Goal: Task Accomplishment & Management: Manage account settings

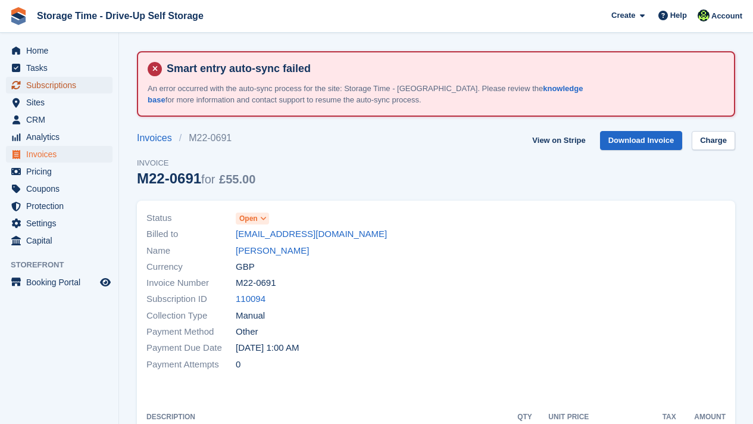
click at [65, 83] on span "Subscriptions" at bounding box center [61, 85] width 71 height 17
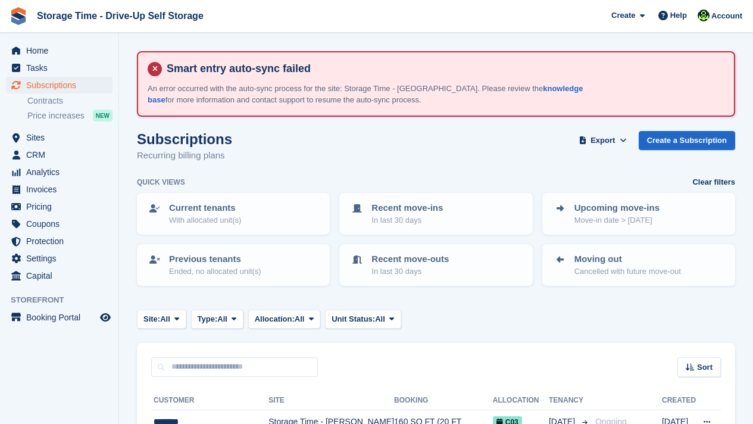
click at [328, 148] on div "Subscriptions Recurring billing plans Export Export Subscriptions Export a CSV …" at bounding box center [436, 154] width 598 height 46
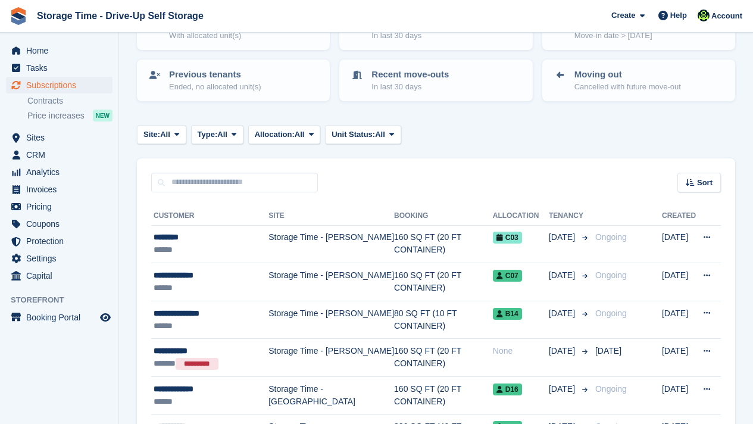
scroll to position [190, 0]
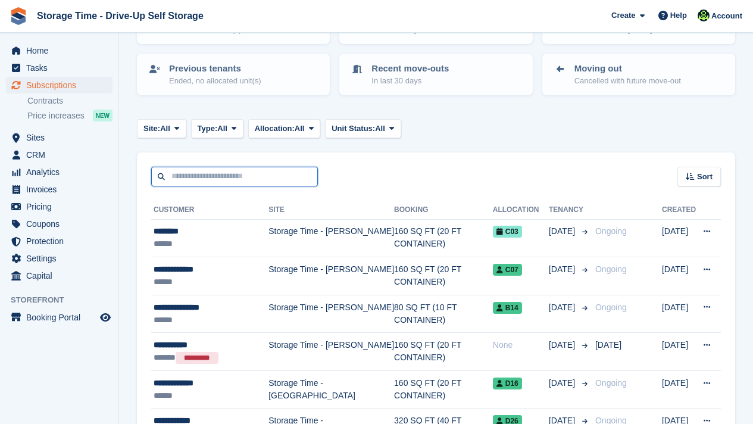
click at [258, 175] on input "text" at bounding box center [234, 177] width 167 height 20
type input "*****"
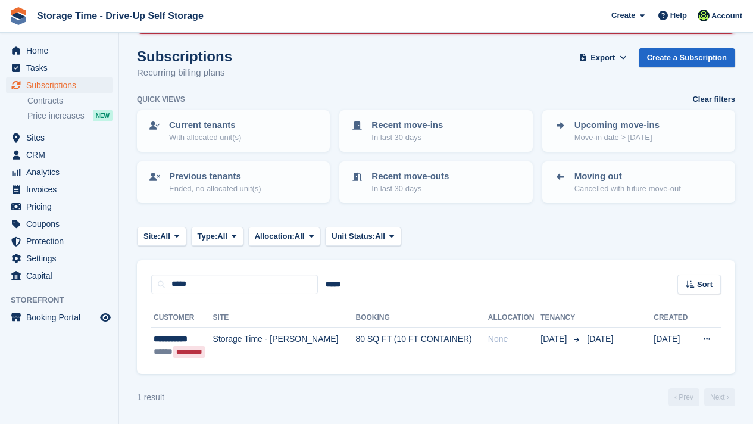
scroll to position [83, 0]
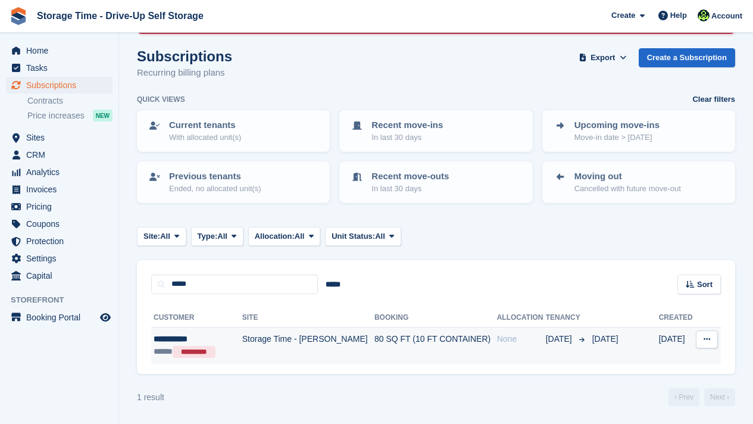
click at [317, 338] on td "Storage Time - [PERSON_NAME]" at bounding box center [308, 345] width 132 height 37
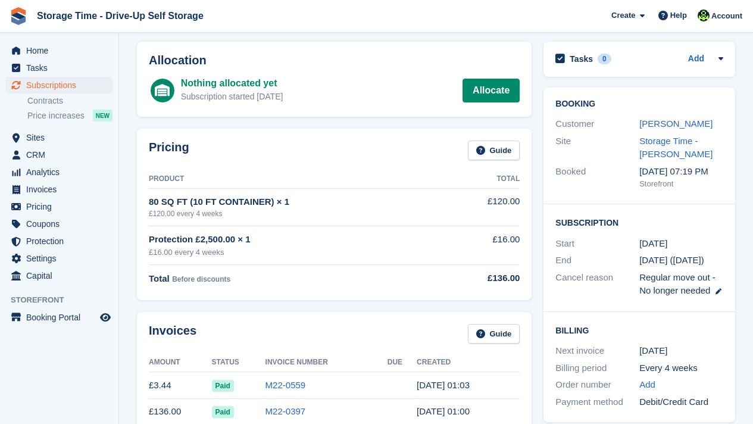
scroll to position [104, 0]
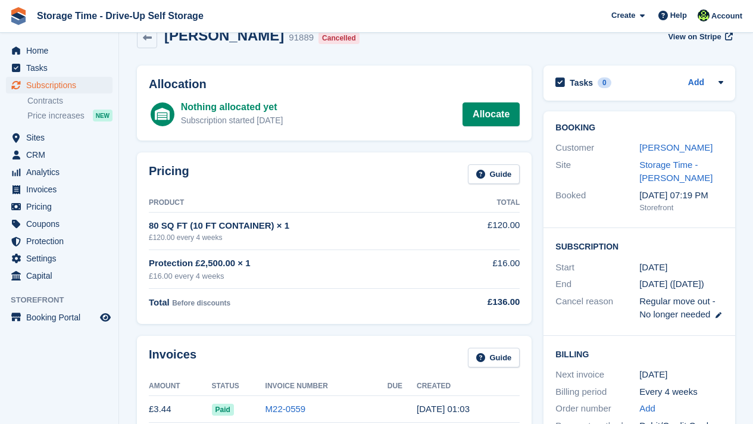
click at [537, 162] on div "Pricing Guide Product Total 80 SQ FT (10 FT CONTAINER) × 1 £120.00 every 4 week…" at bounding box center [334, 237] width 406 height 183
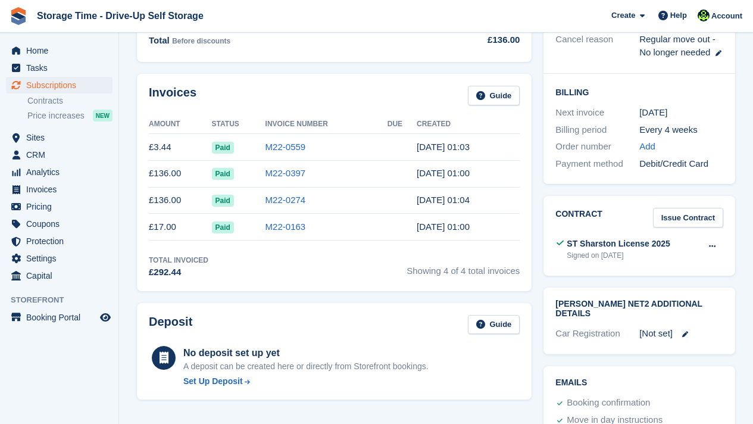
scroll to position [389, 0]
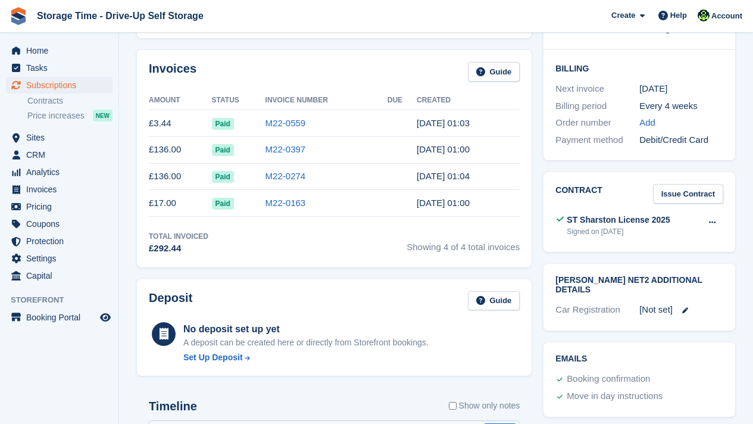
drag, startPoint x: 289, startPoint y: 223, endPoint x: 150, endPoint y: 153, distance: 155.9
click at [150, 153] on div "Invoices Guide Amount Status Invoice Number Due Created £3.44 Paid M22-0559 13 …" at bounding box center [334, 158] width 394 height 217
click at [250, 257] on div "Invoices Guide Amount Status Invoice Number Due Created £3.44 Paid M22-0559 13 …" at bounding box center [334, 158] width 394 height 217
click at [181, 124] on td "£3.44" at bounding box center [180, 123] width 63 height 27
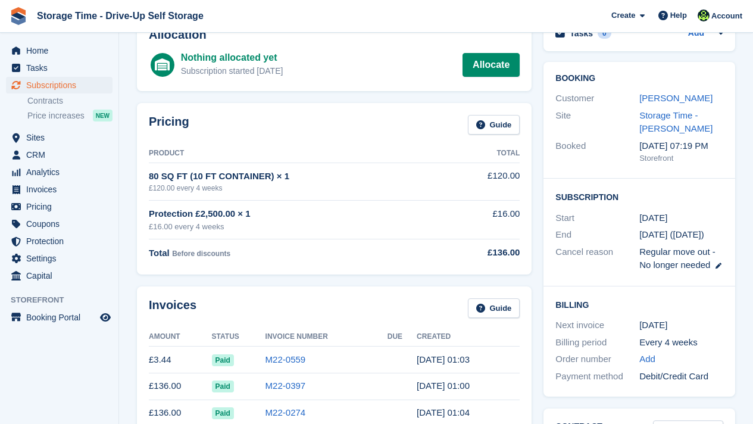
scroll to position [151, 0]
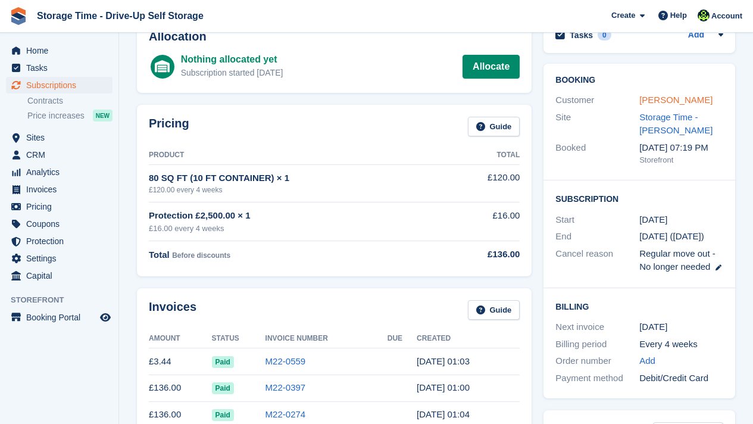
click at [654, 96] on link "[PERSON_NAME]" at bounding box center [675, 100] width 73 height 10
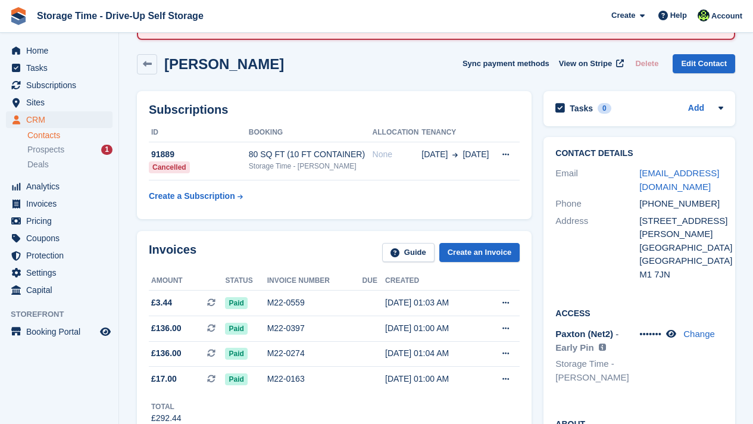
scroll to position [95, 0]
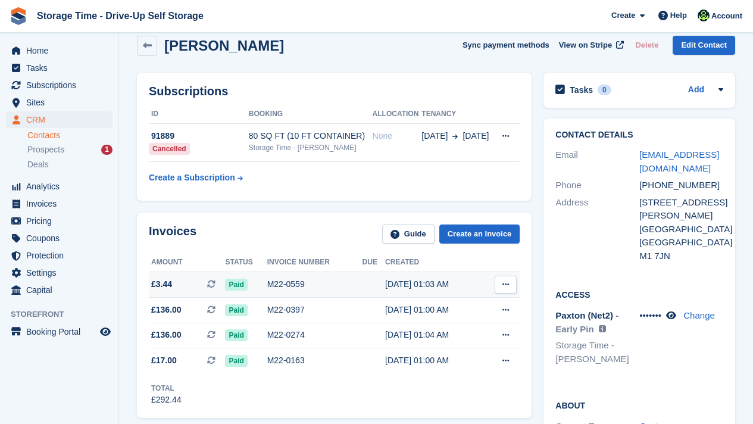
click at [403, 283] on div "13 Sep, 01:03 AM" at bounding box center [433, 284] width 97 height 12
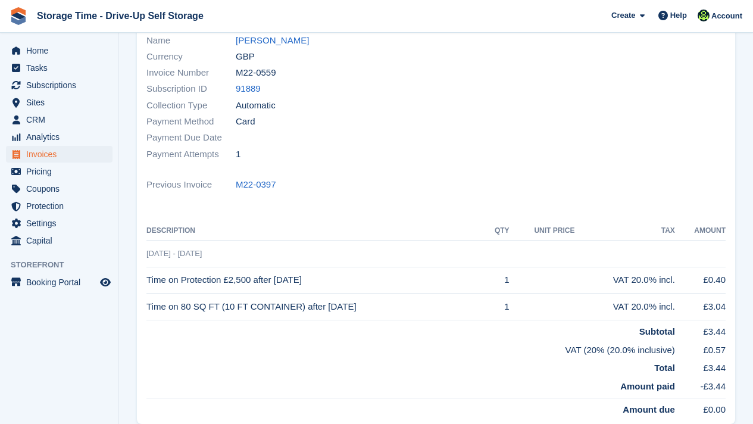
scroll to position [209, 0]
click at [268, 40] on link "[PERSON_NAME]" at bounding box center [272, 42] width 73 height 14
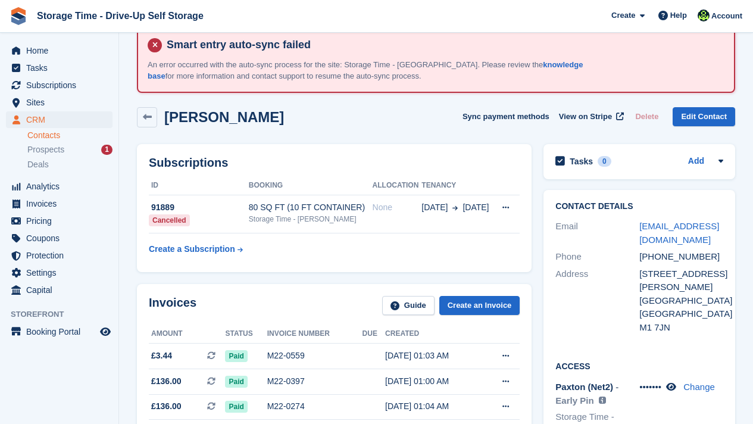
scroll to position [71, 0]
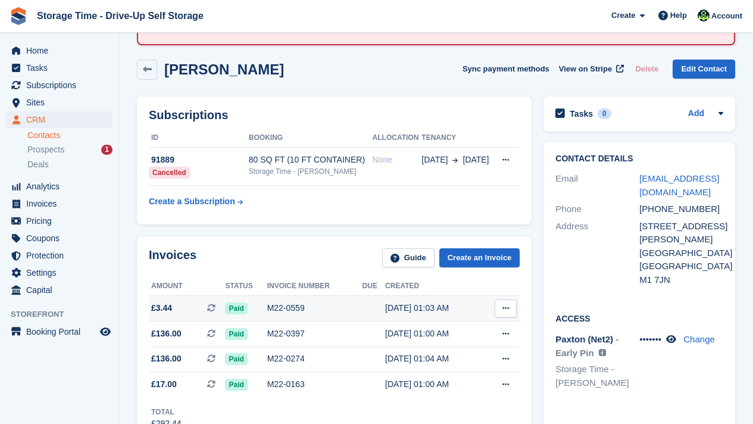
click at [302, 304] on div "M22-0559" at bounding box center [314, 308] width 95 height 12
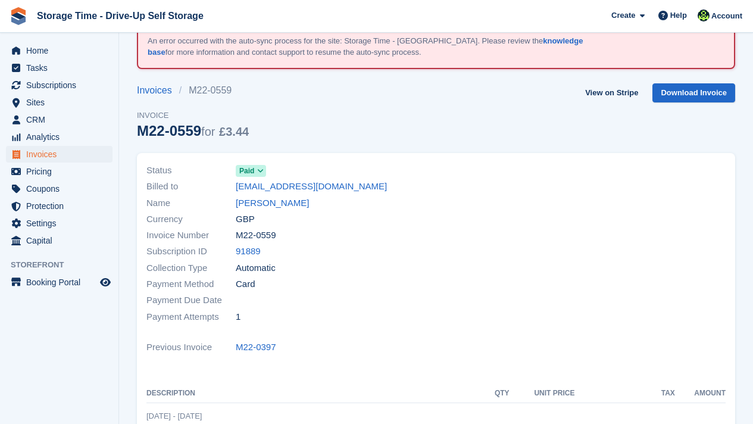
scroll to position [48, 0]
click at [265, 198] on link "[PERSON_NAME]" at bounding box center [272, 203] width 73 height 14
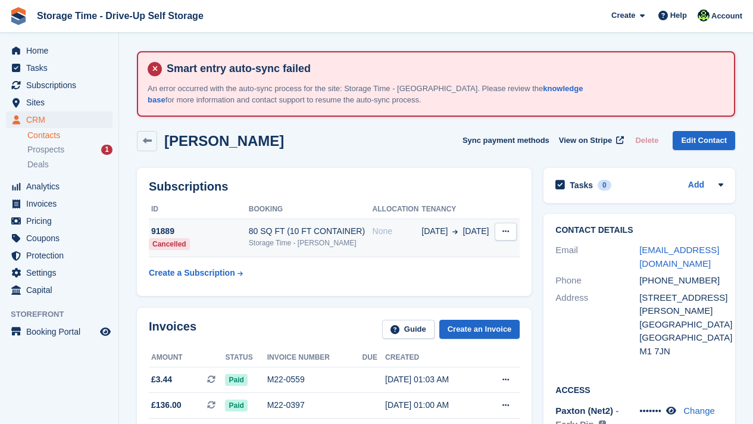
click at [443, 227] on span "[DATE]" at bounding box center [434, 231] width 26 height 12
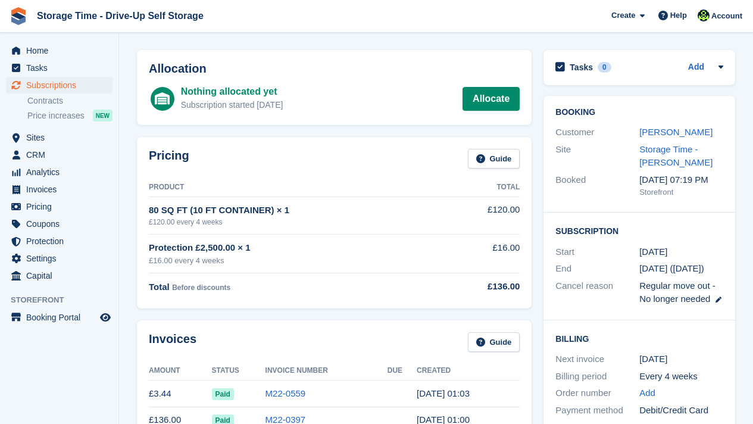
scroll to position [143, 0]
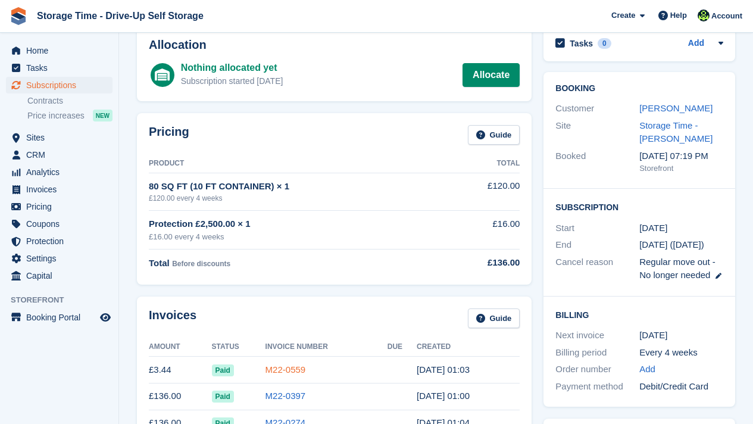
click at [306, 366] on link "M22-0559" at bounding box center [285, 369] width 40 height 10
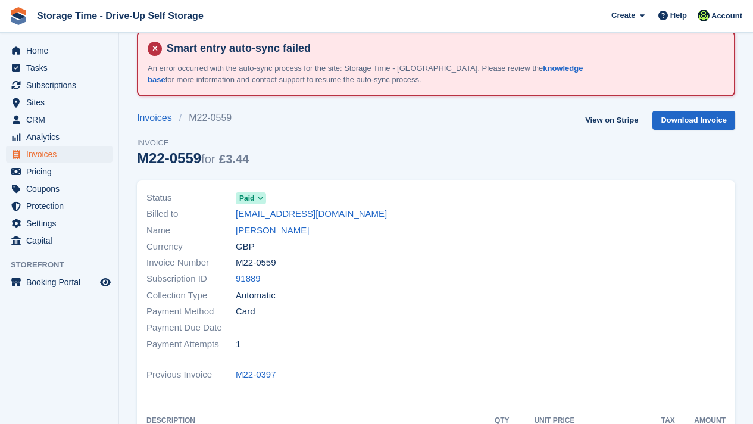
scroll to position [24, 0]
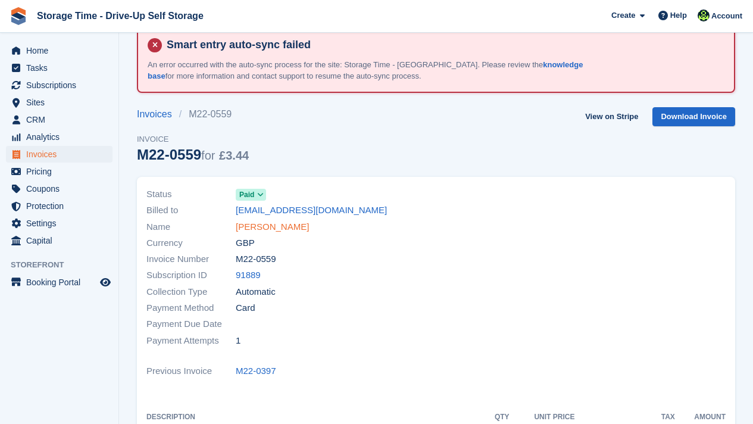
click at [244, 224] on link "Allen Sheer" at bounding box center [272, 227] width 73 height 14
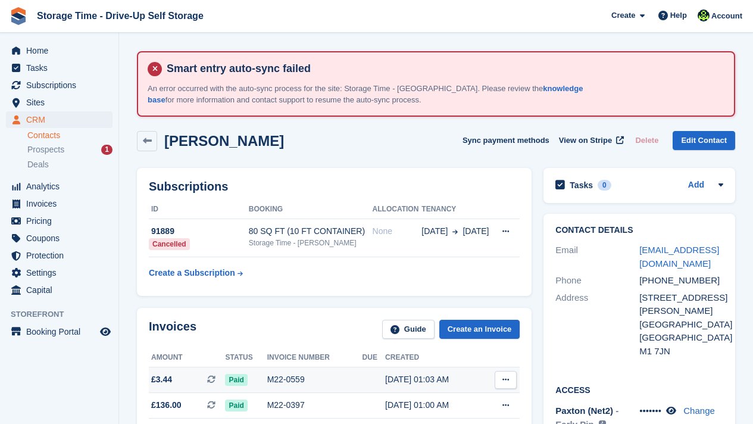
click at [499, 376] on button at bounding box center [505, 380] width 22 height 18
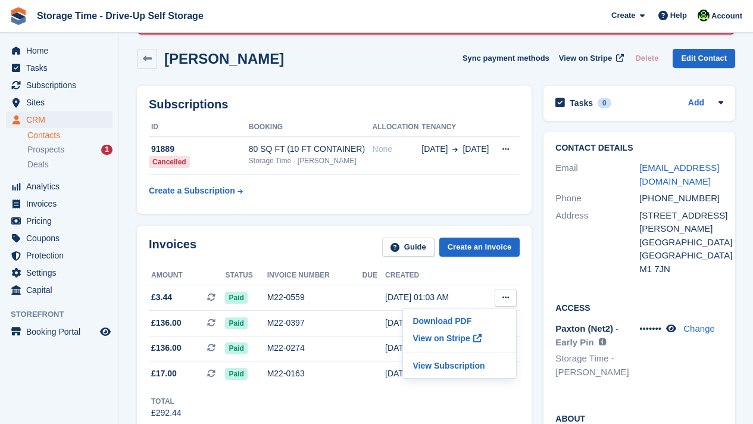
scroll to position [95, 0]
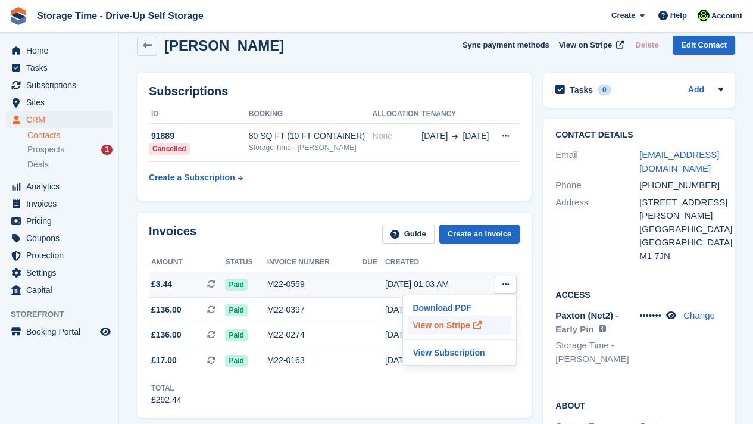
click at [451, 327] on p "View on Stripe" at bounding box center [460, 324] width 104 height 19
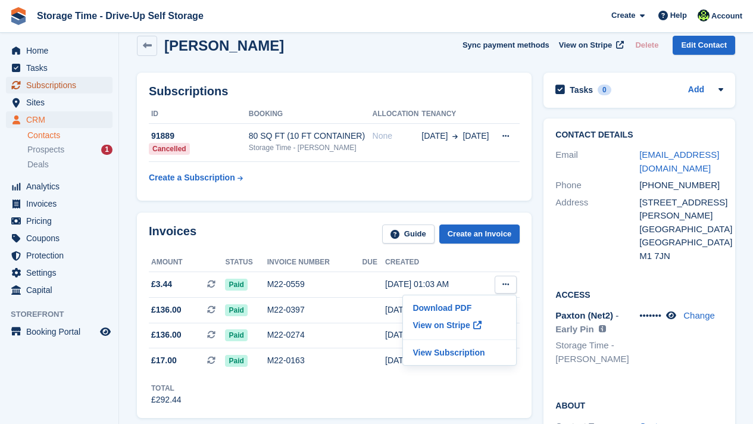
click at [57, 86] on span "Subscriptions" at bounding box center [61, 85] width 71 height 17
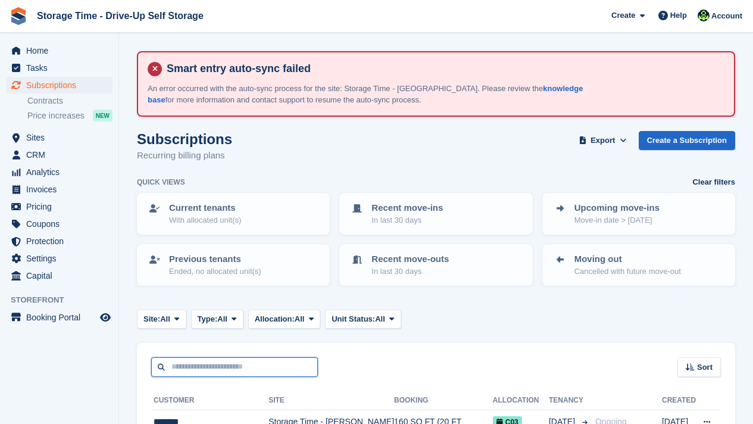
click at [195, 363] on input "text" at bounding box center [234, 367] width 167 height 20
type input "******"
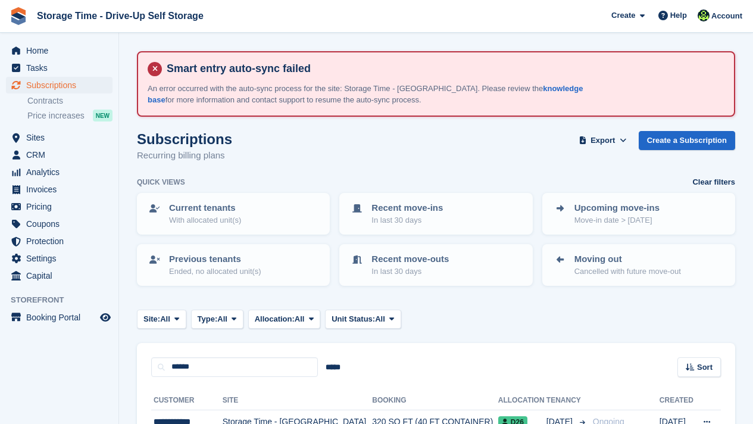
click at [385, 366] on div "****** ***** Sort Sort by Customer name Date created Move in date Move out date…" at bounding box center [436, 360] width 598 height 34
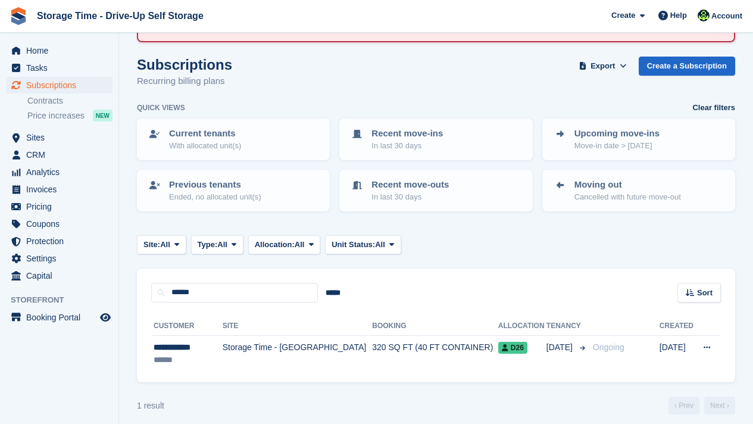
scroll to position [83, 0]
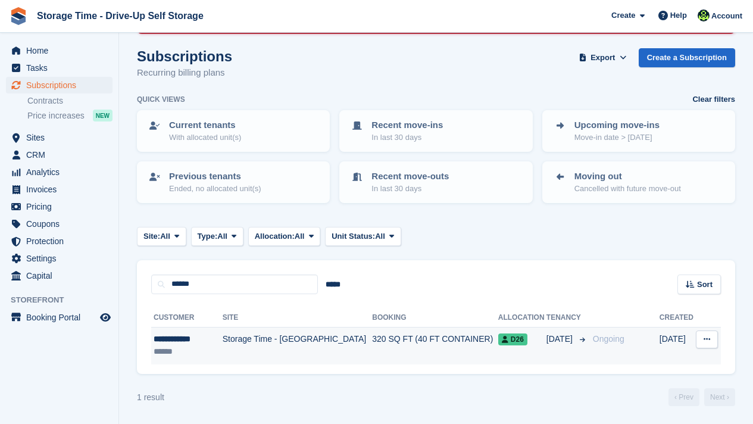
click at [372, 353] on td "320 SQ FT (40 FT CONTAINER)" at bounding box center [435, 345] width 126 height 37
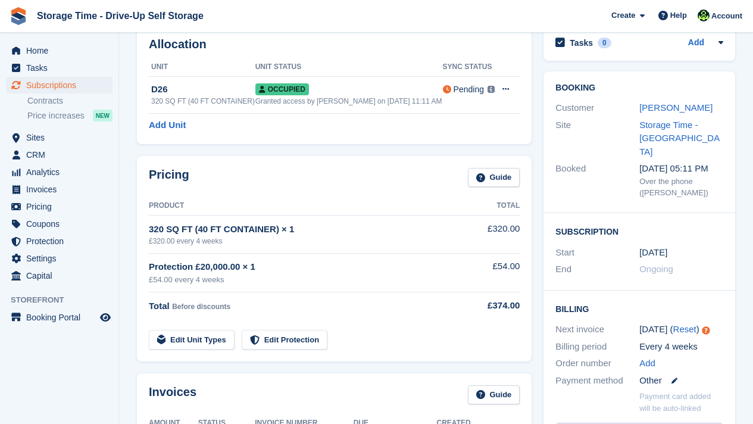
scroll to position [143, 0]
click at [644, 101] on div "[PERSON_NAME]" at bounding box center [681, 108] width 84 height 14
click at [645, 109] on link "Khaled Hasan" at bounding box center [675, 107] width 73 height 10
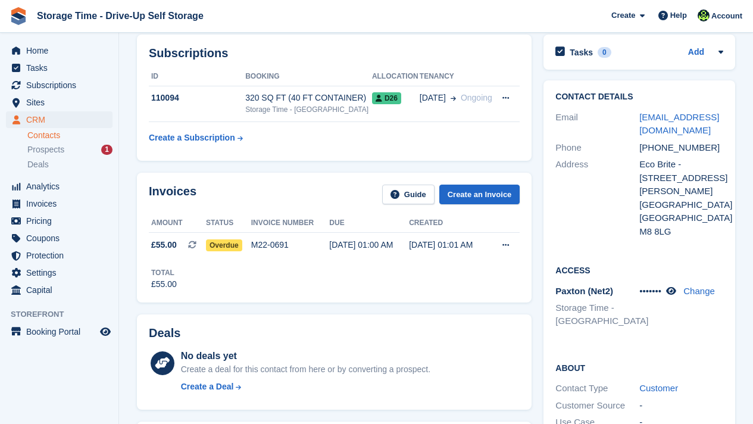
scroll to position [214, 0]
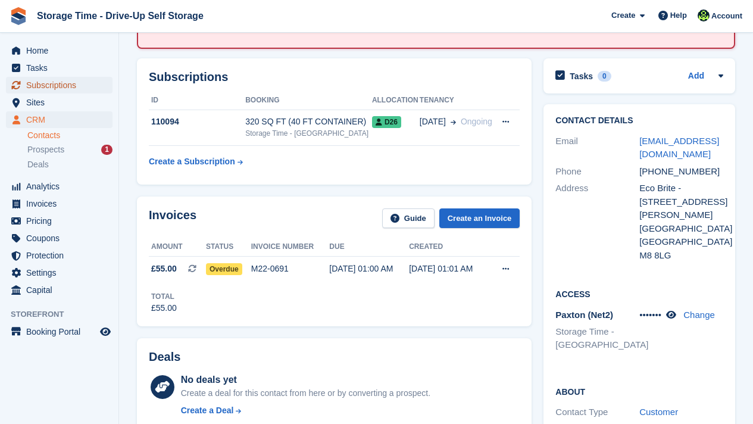
click at [65, 85] on span "Subscriptions" at bounding box center [61, 85] width 71 height 17
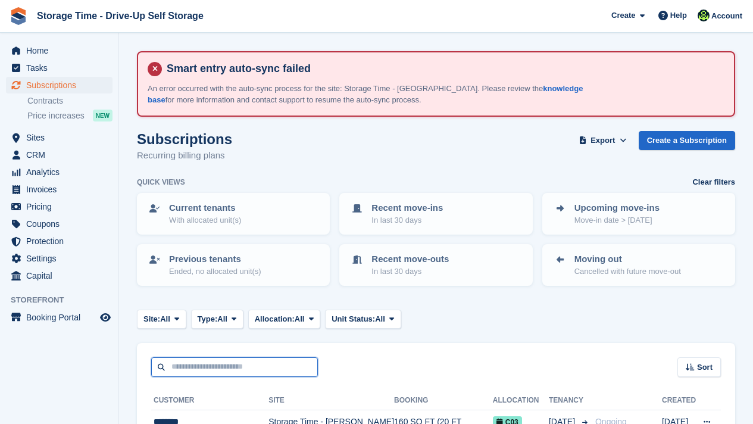
click at [196, 363] on input "text" at bounding box center [234, 367] width 167 height 20
type input "*****"
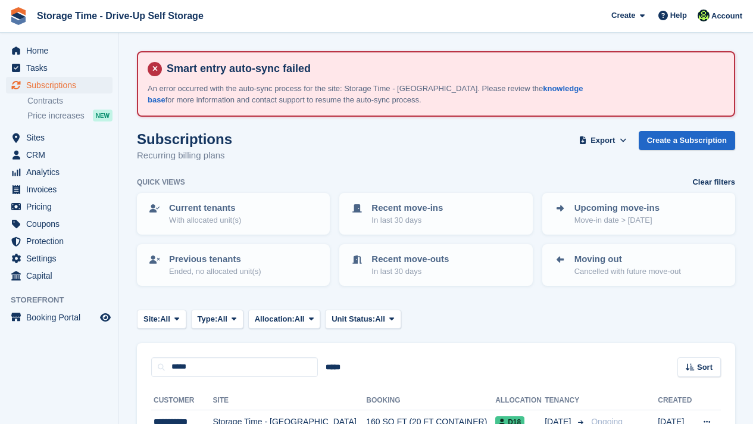
click at [389, 369] on div "***** ***** Sort Sort by Customer name Date created Move in date Move out date …" at bounding box center [436, 360] width 598 height 34
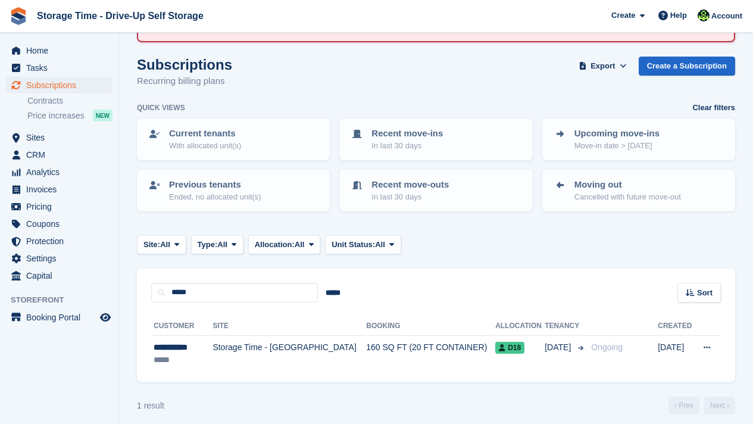
scroll to position [83, 0]
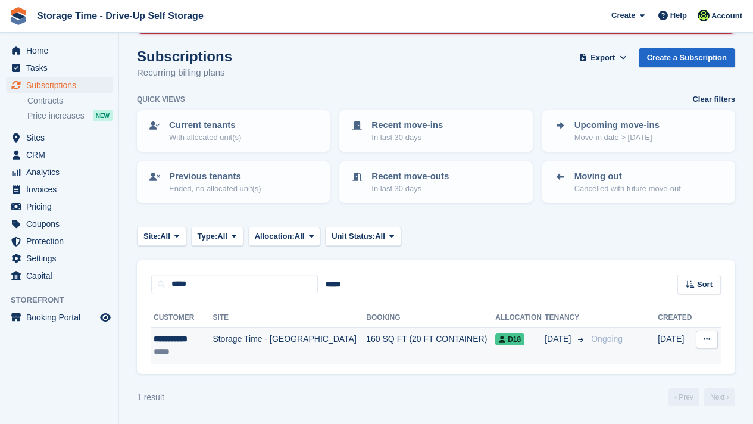
click at [374, 344] on td "160 SQ FT (20 FT CONTAINER)" at bounding box center [430, 345] width 129 height 37
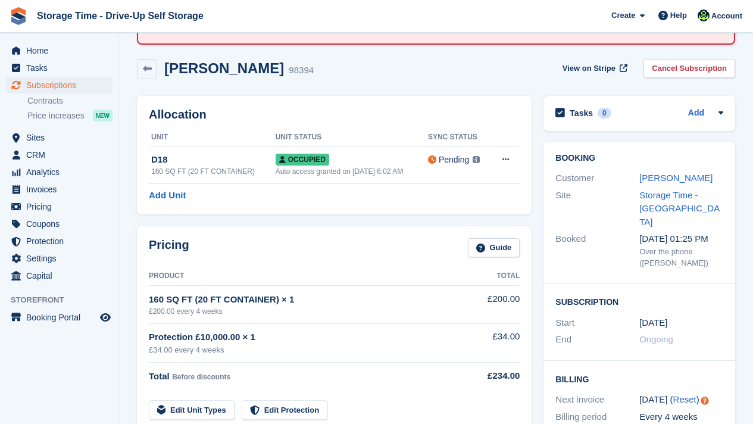
scroll to position [119, 0]
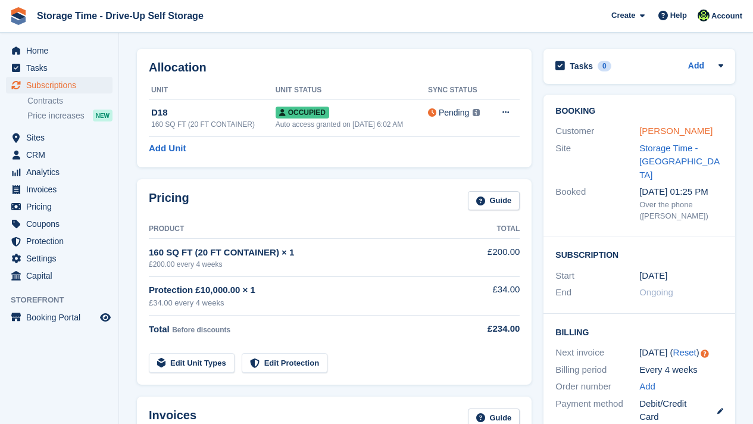
click at [661, 127] on link "[PERSON_NAME]" at bounding box center [675, 131] width 73 height 10
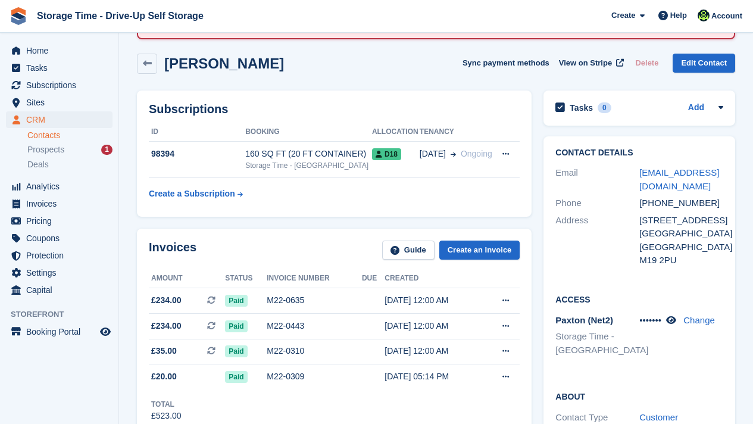
scroll to position [95, 0]
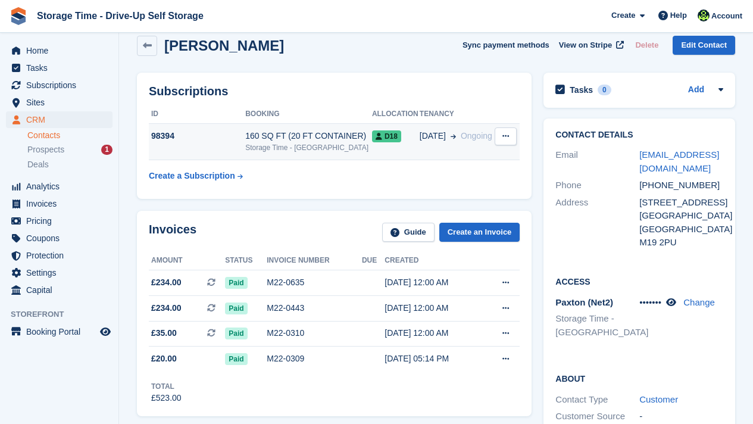
click at [337, 138] on div "160 SQ FT (20 FT CONTAINER)" at bounding box center [308, 136] width 127 height 12
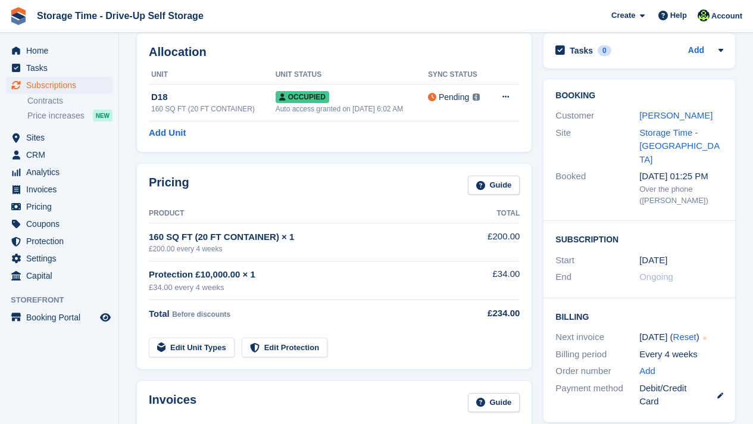
scroll to position [143, 0]
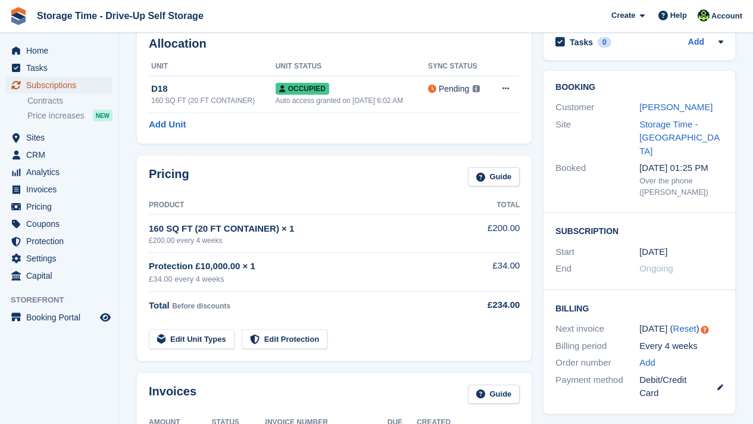
click at [52, 83] on span "Subscriptions" at bounding box center [61, 85] width 71 height 17
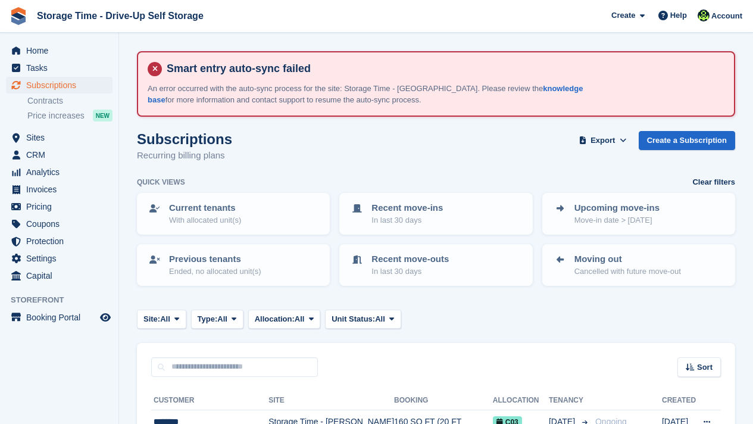
click at [372, 360] on div "Sort Sort by Customer name Date created Move in date Move out date Created (old…" at bounding box center [436, 360] width 598 height 34
click at [425, 353] on div "Sort Sort by Customer name Date created Move in date Move out date Created (old…" at bounding box center [436, 360] width 598 height 34
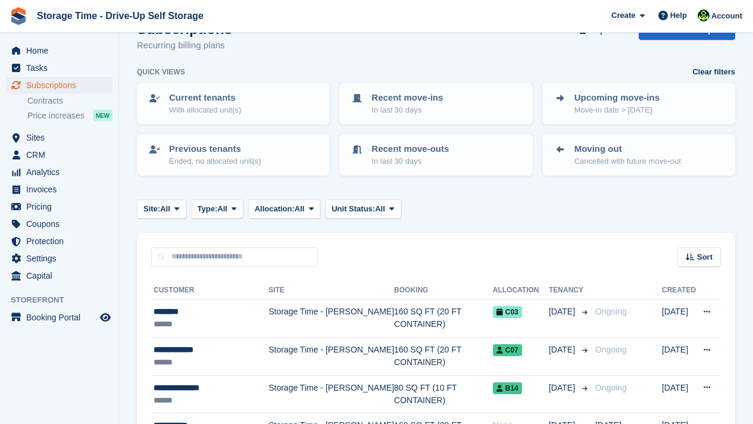
scroll to position [119, 0]
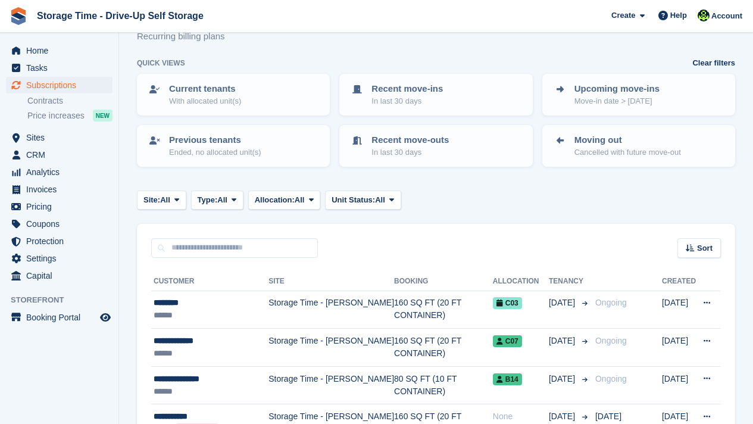
click at [264, 250] on input "text" at bounding box center [234, 248] width 167 height 20
type input "******"
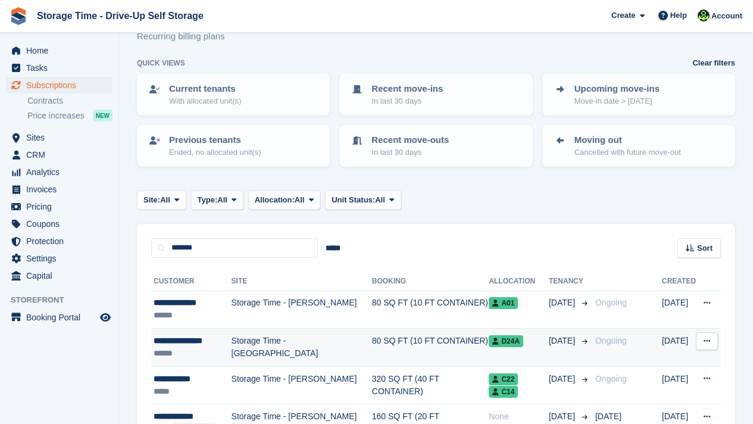
click at [372, 340] on td "80 SQ FT (10 FT CONTAINER)" at bounding box center [430, 347] width 117 height 38
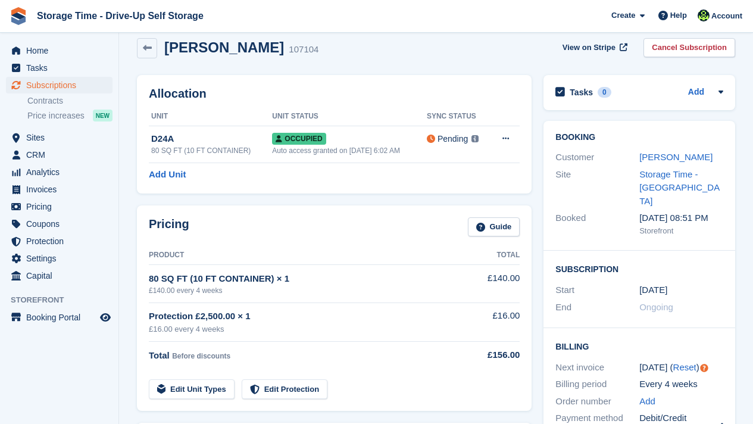
scroll to position [71, 0]
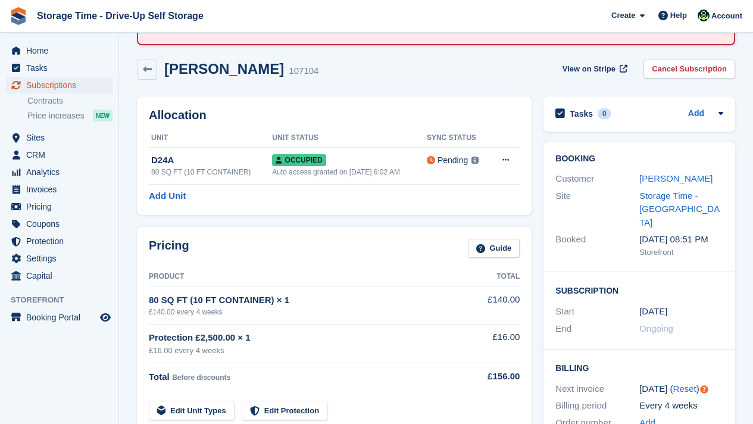
click at [101, 84] on link "Subscriptions" at bounding box center [59, 85] width 106 height 17
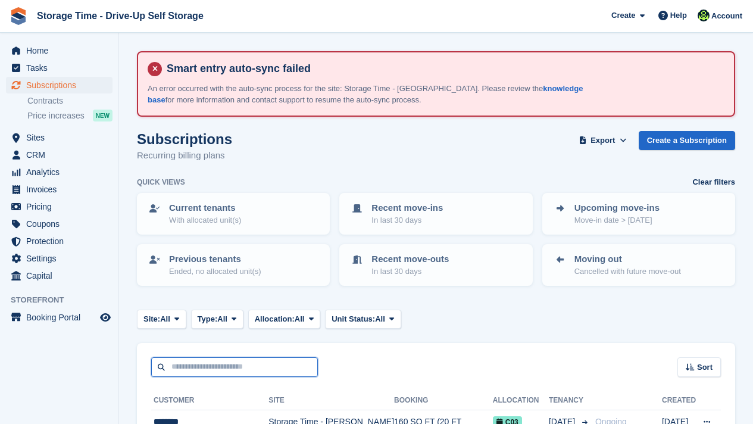
click at [233, 360] on input "text" at bounding box center [234, 367] width 167 height 20
type input "*****"
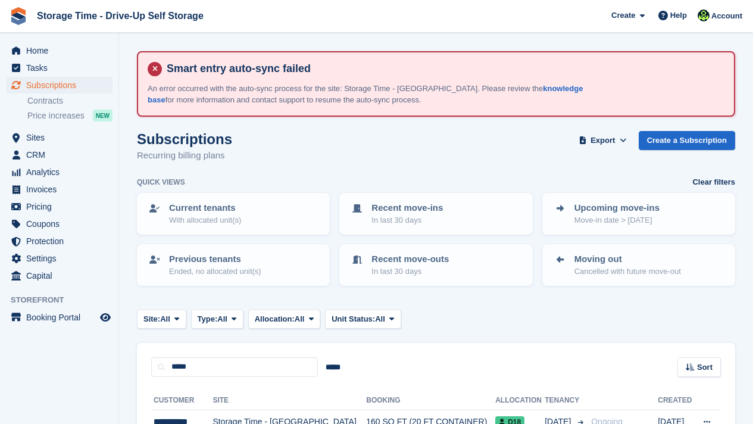
click at [444, 349] on div "***** ***** Sort Sort by Customer name Date created Move in date Move out date …" at bounding box center [436, 360] width 598 height 34
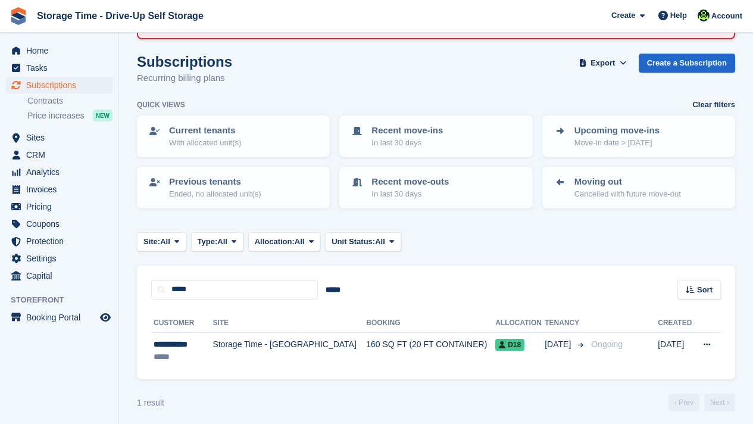
scroll to position [83, 0]
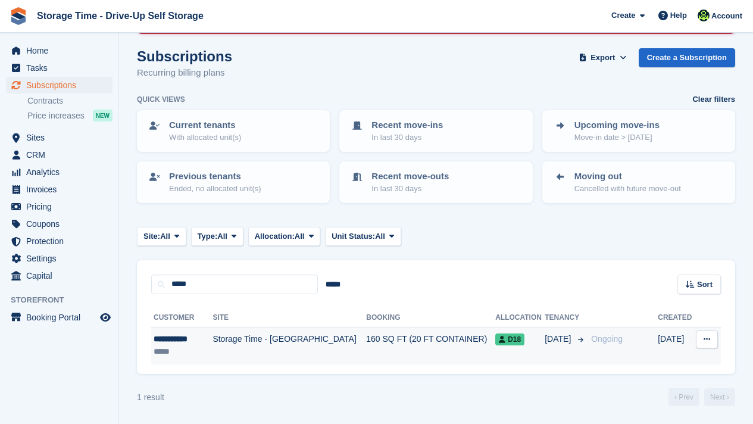
click at [425, 336] on td "160 SQ FT (20 FT CONTAINER)" at bounding box center [430, 345] width 129 height 37
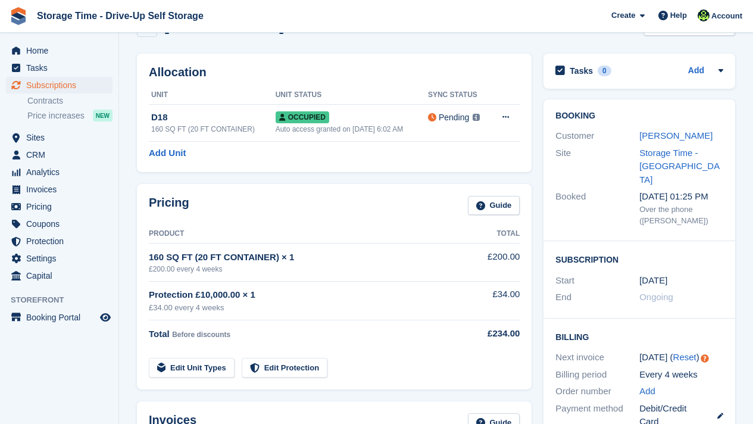
scroll to position [119, 0]
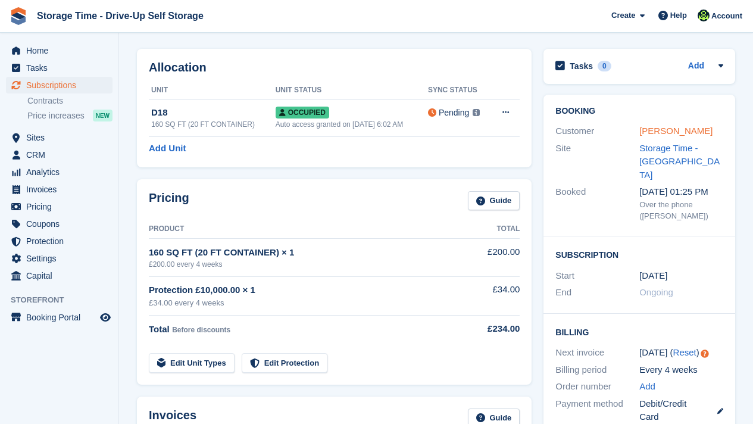
click at [649, 130] on link "Rahat Rizvi" at bounding box center [675, 131] width 73 height 10
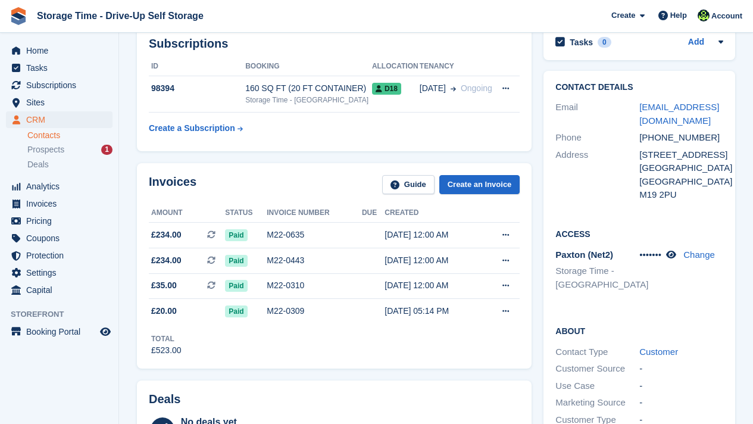
scroll to position [167, 0]
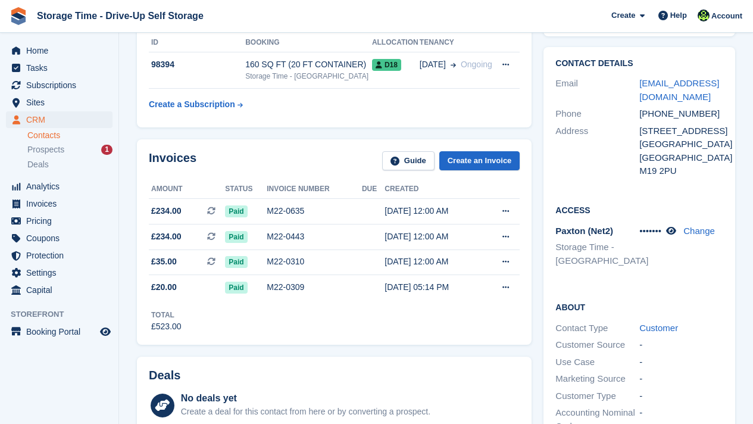
click at [657, 195] on div "Access Paxton (Net2) Storage Time - Manchester ••••••• Change" at bounding box center [639, 240] width 192 height 97
click at [282, 59] on div "160 SQ FT (20 FT CONTAINER)" at bounding box center [308, 64] width 127 height 12
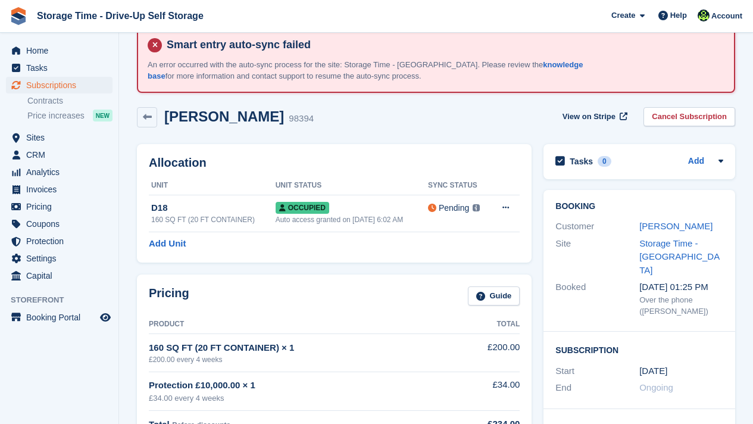
scroll to position [48, 0]
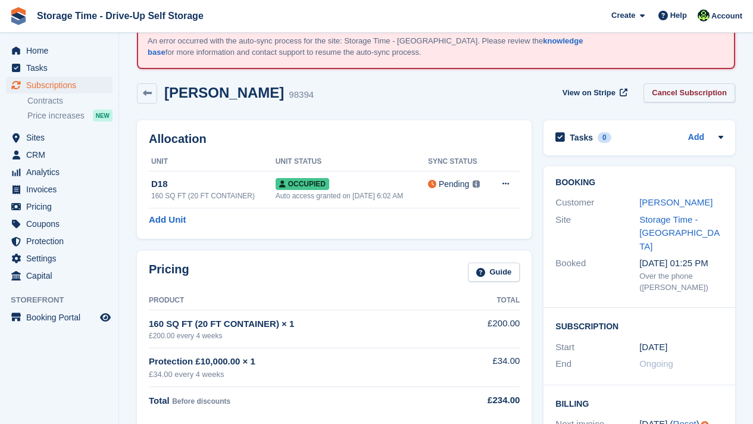
click at [685, 89] on link "Cancel Subscription" at bounding box center [689, 93] width 92 height 20
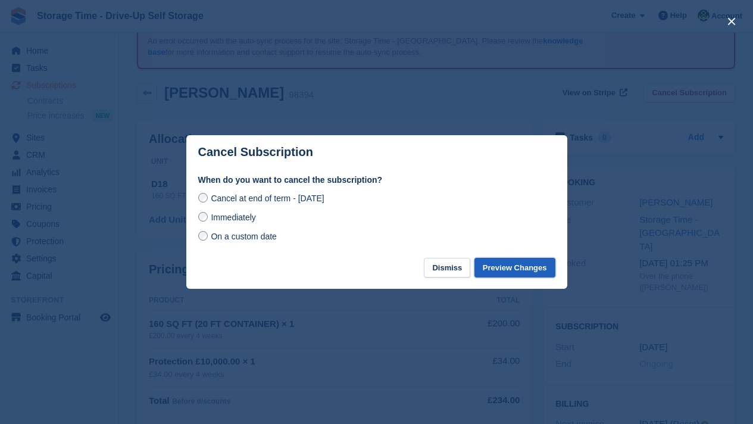
click at [491, 265] on button "Preview Changes" at bounding box center [514, 268] width 81 height 20
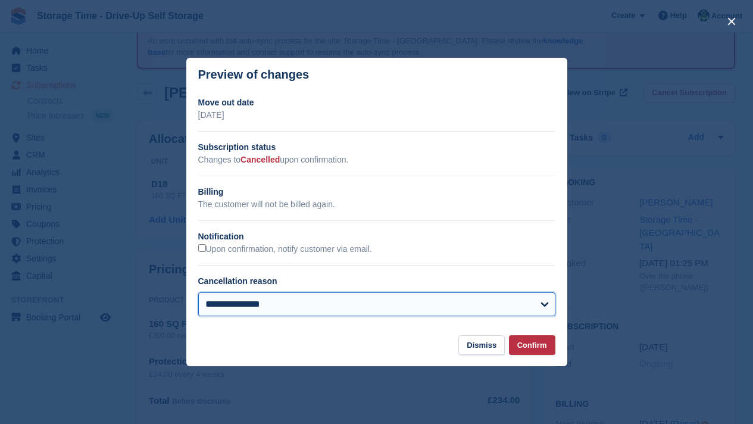
click at [320, 305] on select "**********" at bounding box center [376, 304] width 357 height 24
select select "**********"
click at [198, 292] on select "**********" at bounding box center [376, 304] width 357 height 24
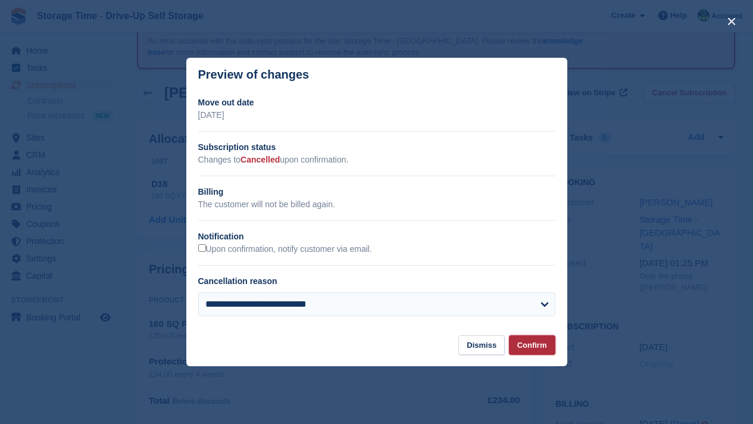
click at [522, 346] on button "Confirm" at bounding box center [532, 345] width 46 height 20
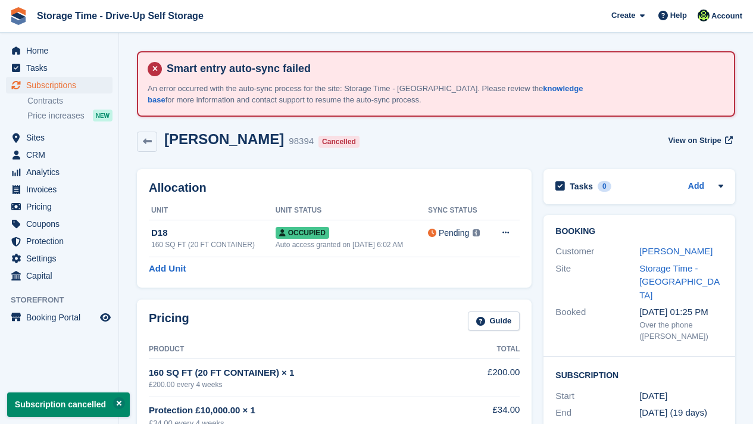
click at [384, 146] on div "Rahat Rizvi 98394 Cancelled View on Stripe" at bounding box center [436, 141] width 598 height 21
click at [66, 88] on span "Subscriptions" at bounding box center [61, 85] width 71 height 17
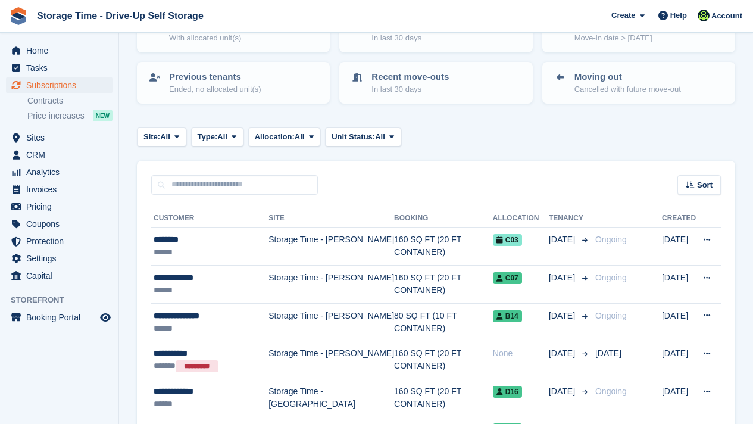
scroll to position [190, 0]
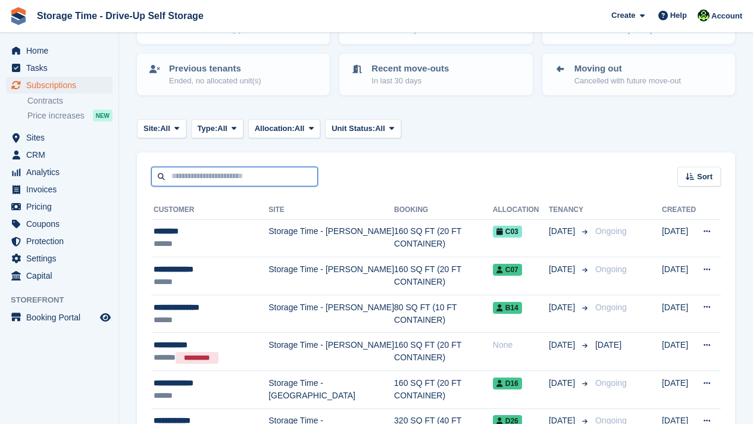
click at [302, 176] on input "text" at bounding box center [234, 177] width 167 height 20
type input "*********"
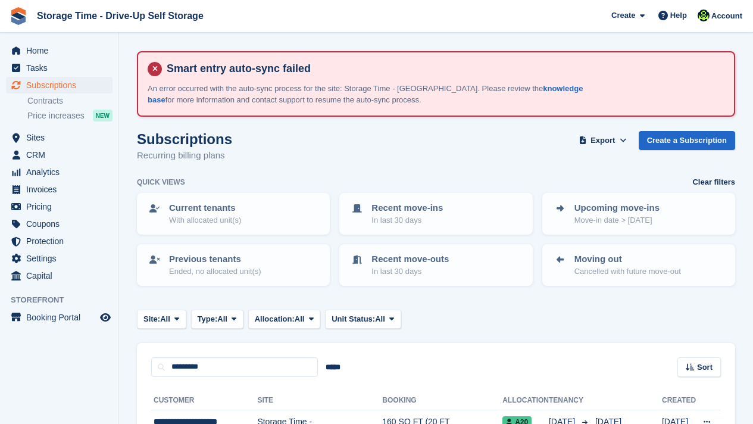
click at [402, 359] on div "********* ***** Sort Sort by Customer name Date created Move in date Move out d…" at bounding box center [436, 360] width 598 height 34
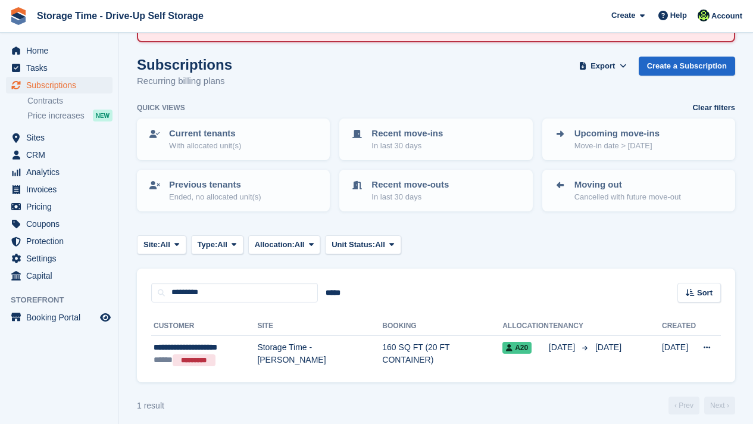
scroll to position [83, 0]
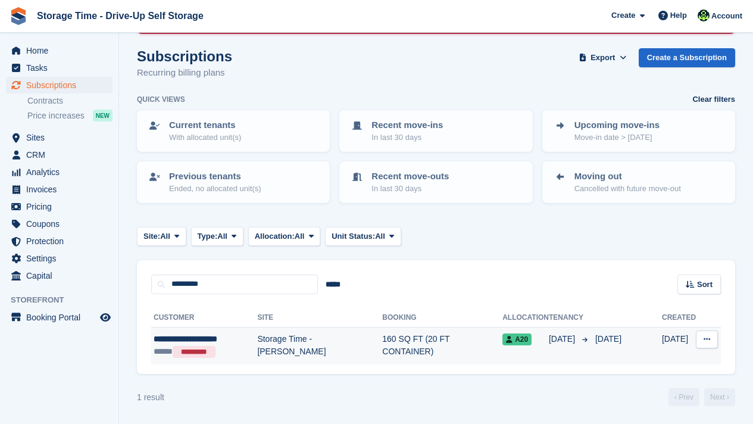
click at [392, 348] on td "160 SQ FT (20 FT CONTAINER)" at bounding box center [442, 345] width 120 height 37
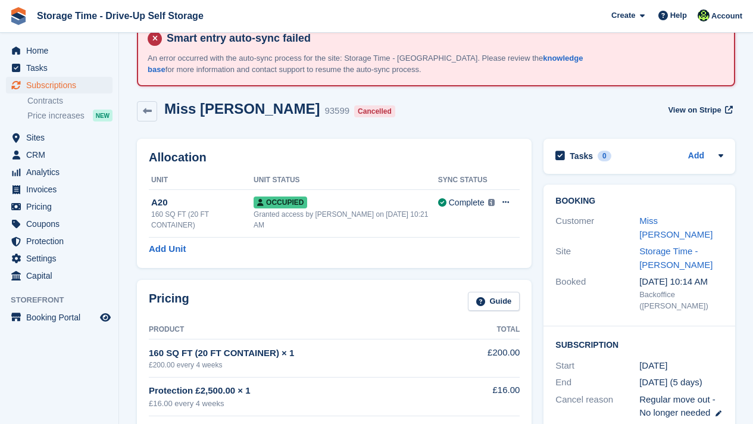
scroll to position [54, 0]
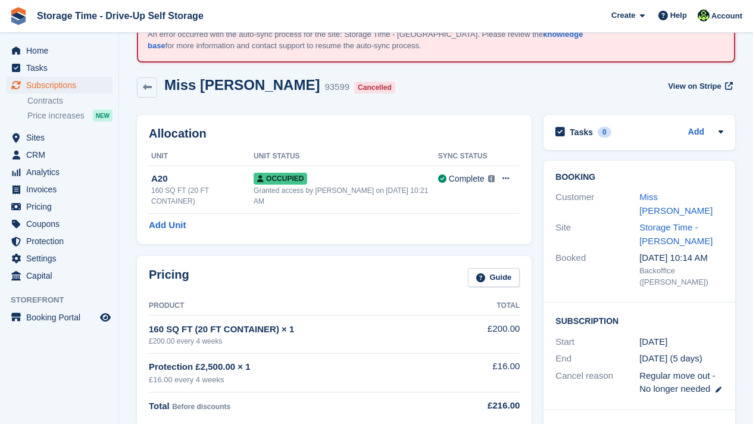
click at [631, 180] on h2 "Booking" at bounding box center [639, 178] width 168 height 10
click at [657, 199] on link "Miss Alexandra M DICA" at bounding box center [675, 204] width 73 height 24
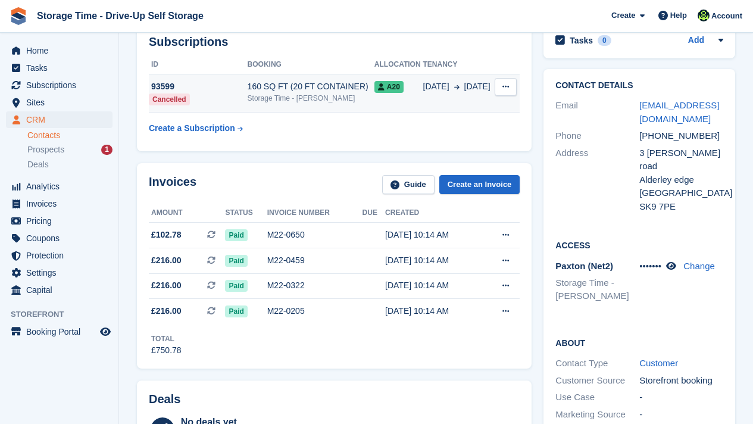
scroll to position [143, 0]
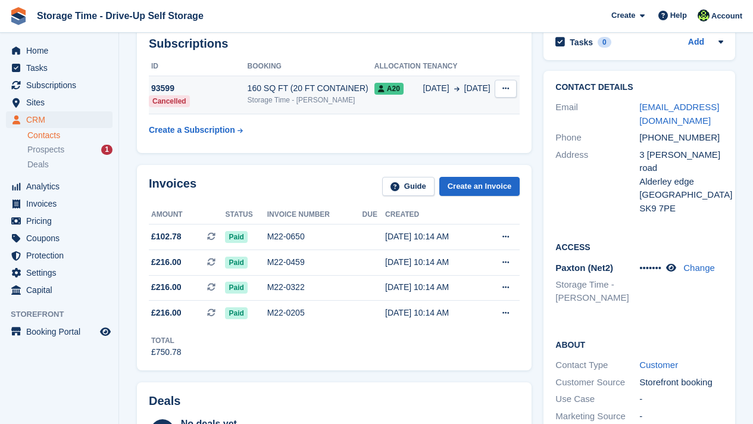
click at [302, 93] on div "160 SQ FT (20 FT CONTAINER)" at bounding box center [310, 88] width 127 height 12
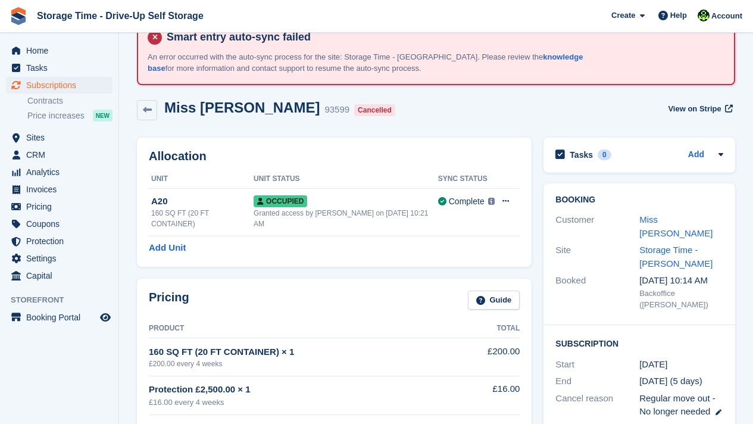
scroll to position [24, 0]
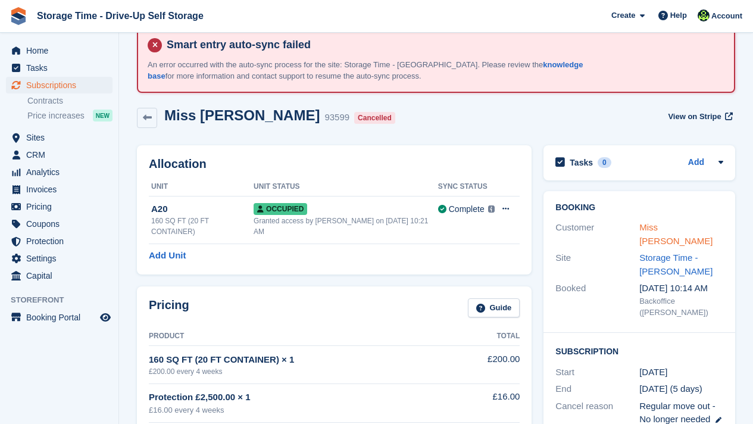
click at [662, 227] on link "Miss Alexandra M DICA" at bounding box center [675, 234] width 73 height 24
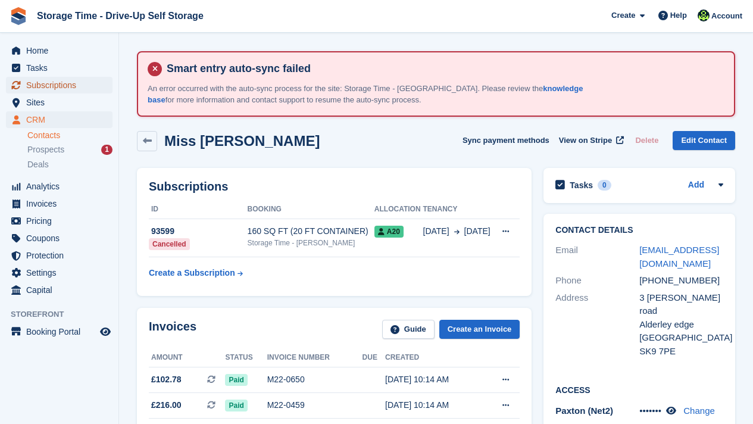
click at [59, 84] on span "Subscriptions" at bounding box center [61, 85] width 71 height 17
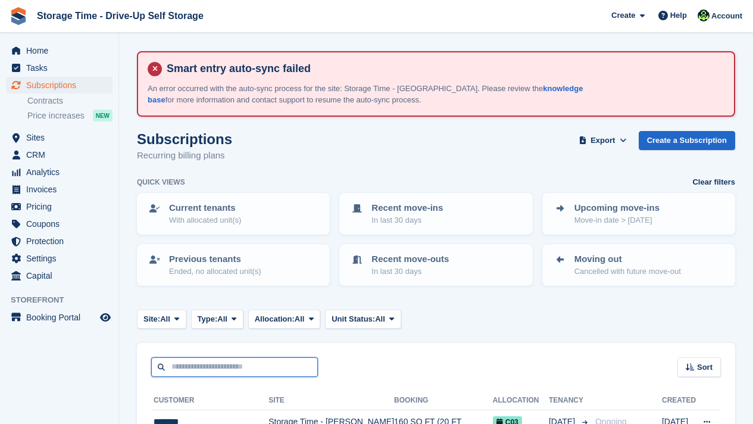
click at [229, 367] on input "text" at bounding box center [234, 367] width 167 height 20
type input "******"
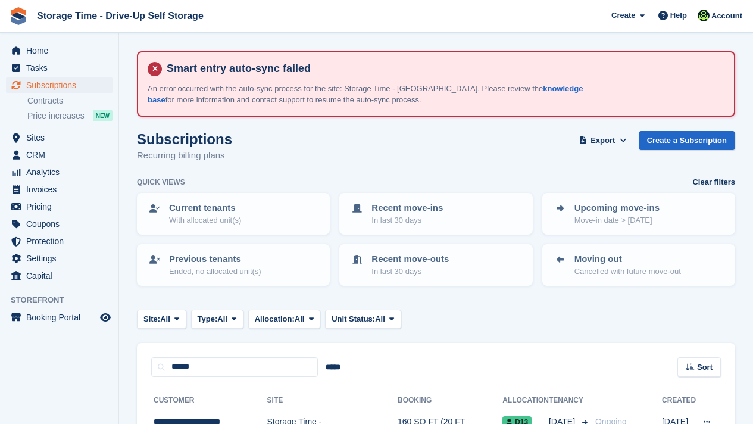
click at [420, 366] on div "****** ***** Sort Sort by Customer name Date created Move in date Move out date…" at bounding box center [436, 360] width 598 height 34
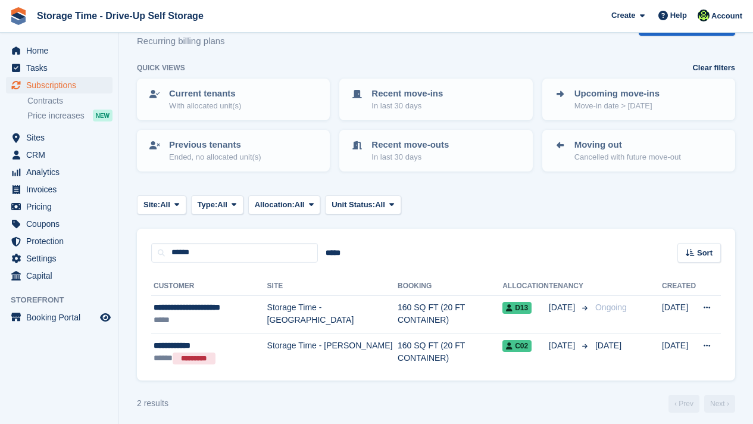
scroll to position [119, 0]
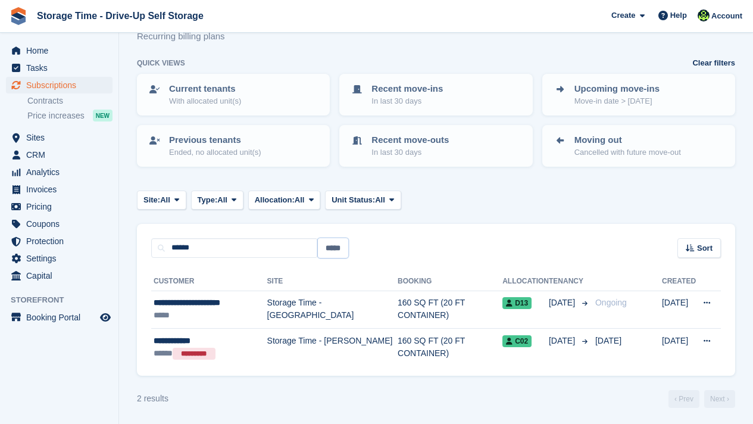
click at [328, 251] on input "*****" at bounding box center [333, 248] width 30 height 20
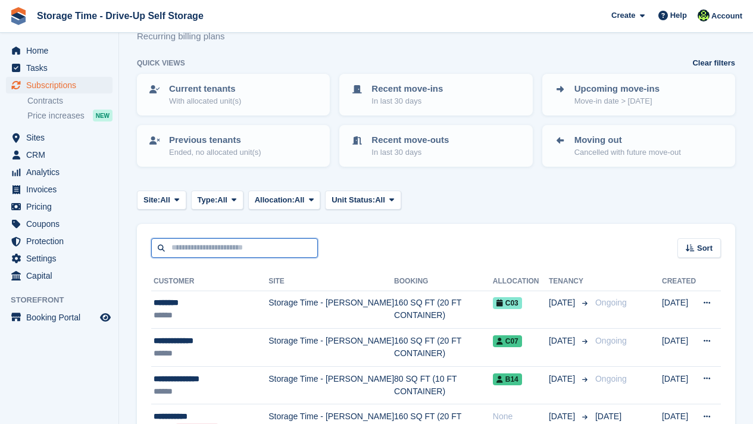
click at [279, 252] on input "text" at bounding box center [234, 248] width 167 height 20
type input "*****"
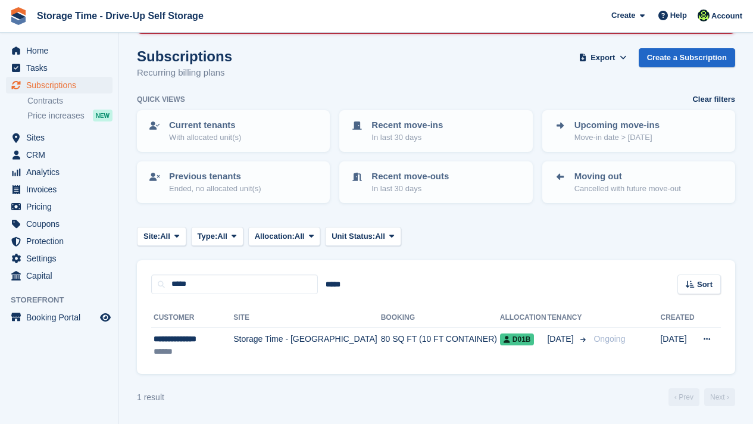
scroll to position [83, 0]
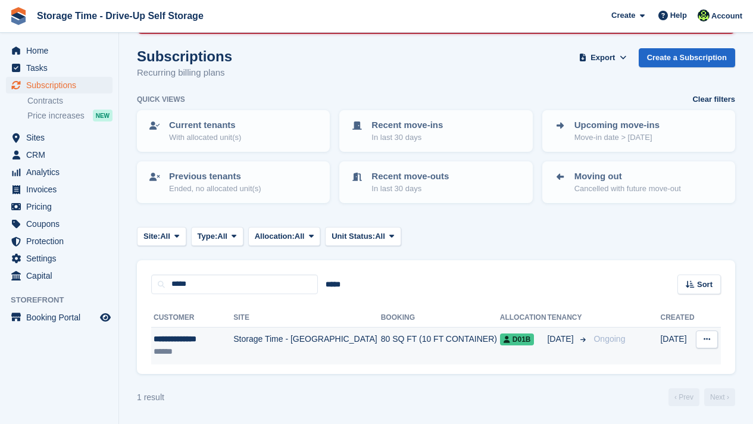
click at [338, 357] on td "Storage Time - [GEOGRAPHIC_DATA]" at bounding box center [306, 345] width 147 height 37
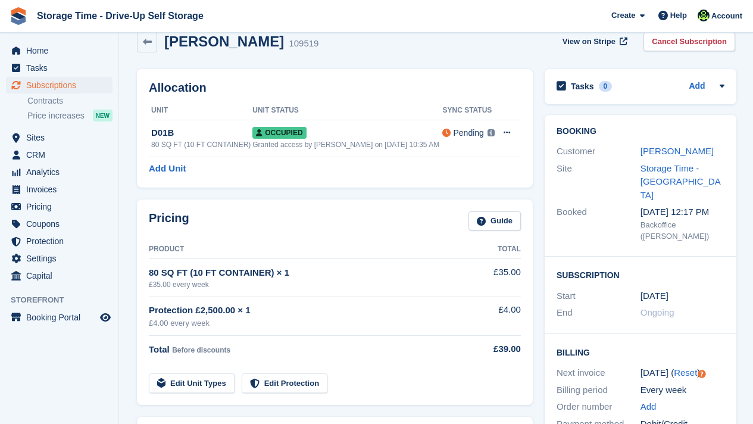
scroll to position [48, 0]
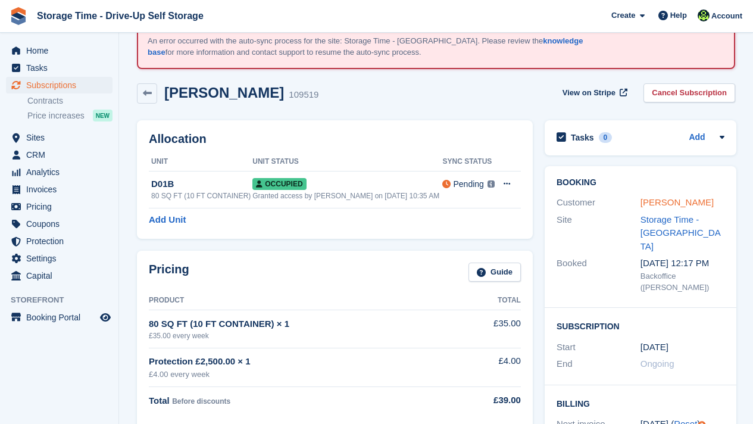
click at [670, 205] on link "Tomasz Przeaop" at bounding box center [676, 202] width 73 height 10
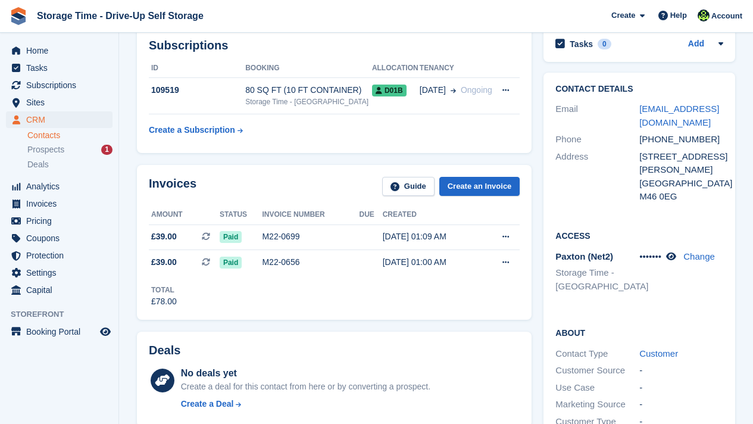
scroll to position [262, 0]
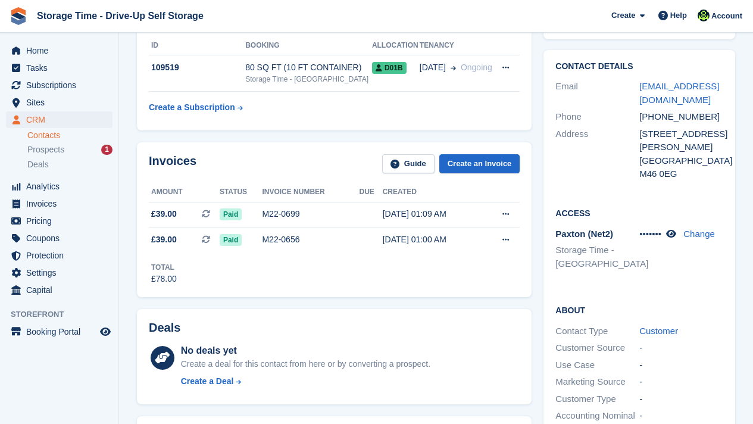
click at [442, 311] on div "Deals No deals yet Create a deal for this contact from here or by converting a …" at bounding box center [334, 357] width 394 height 96
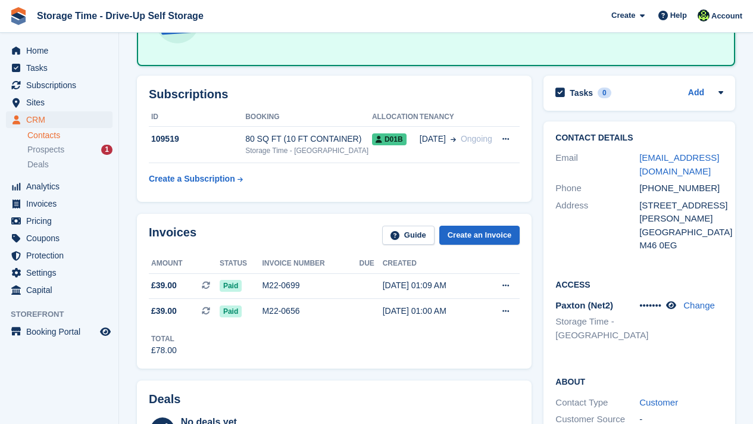
scroll to position [214, 0]
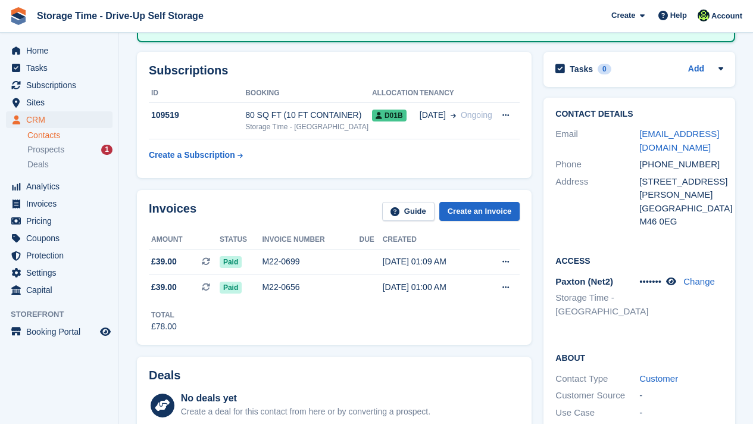
click at [321, 190] on div "Invoices Guide Create an Invoice Amount Status Invoice number Due Created £39.0…" at bounding box center [334, 267] width 394 height 155
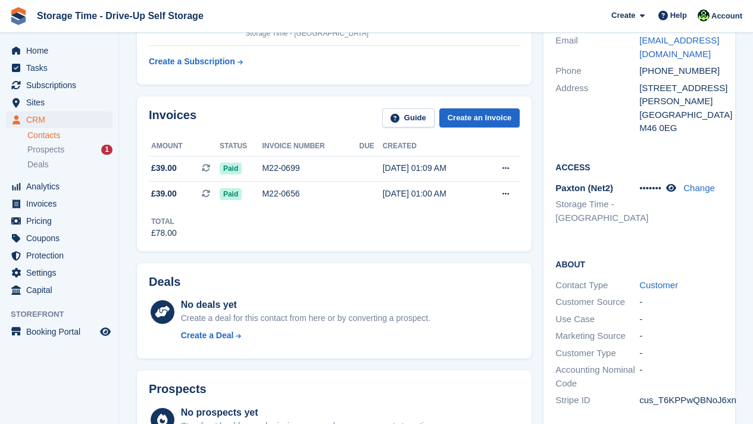
scroll to position [309, 0]
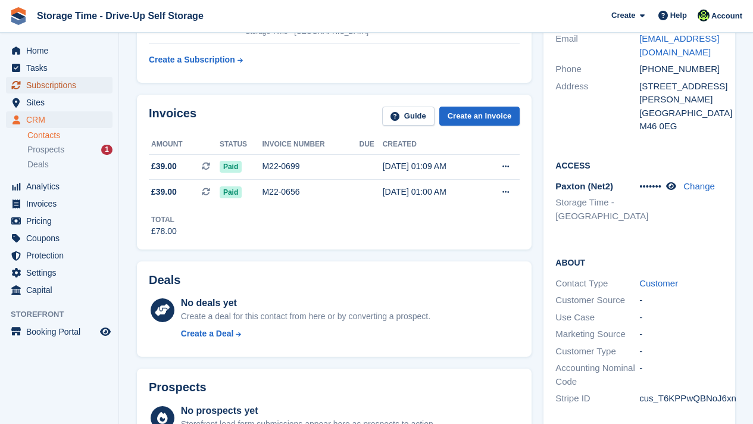
click at [52, 82] on span "Subscriptions" at bounding box center [61, 85] width 71 height 17
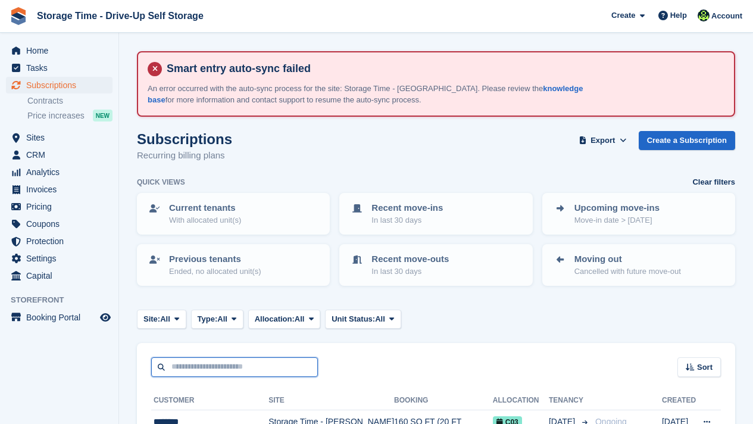
click at [250, 372] on input "text" at bounding box center [234, 367] width 167 height 20
type input "******"
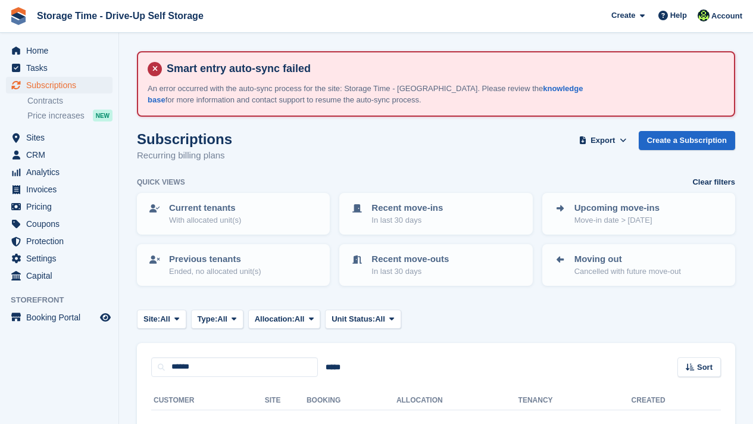
click at [440, 371] on div "****** ***** Sort Sort by Customer name Date created Move in date Move out date…" at bounding box center [436, 360] width 598 height 34
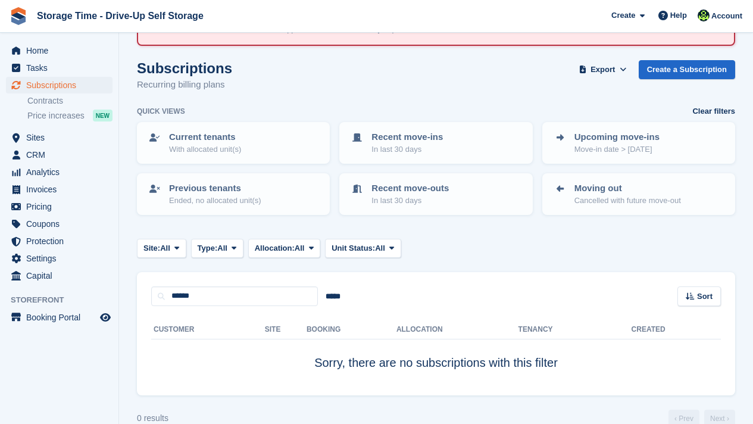
scroll to position [71, 0]
click at [337, 289] on input "*****" at bounding box center [333, 296] width 30 height 20
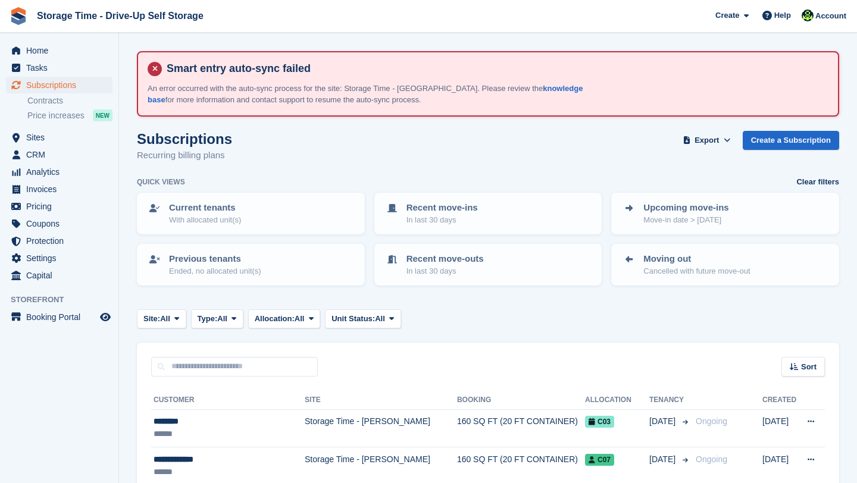
scroll to position [71, 0]
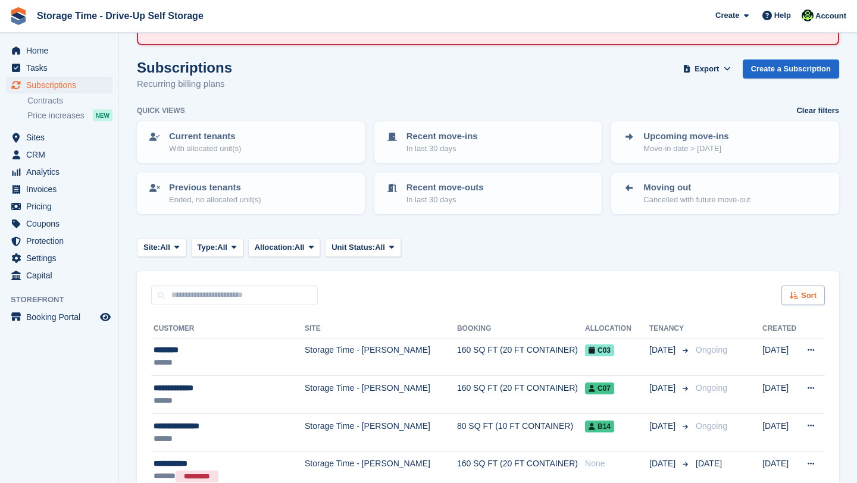
click at [801, 293] on span "Sort" at bounding box center [808, 296] width 15 height 12
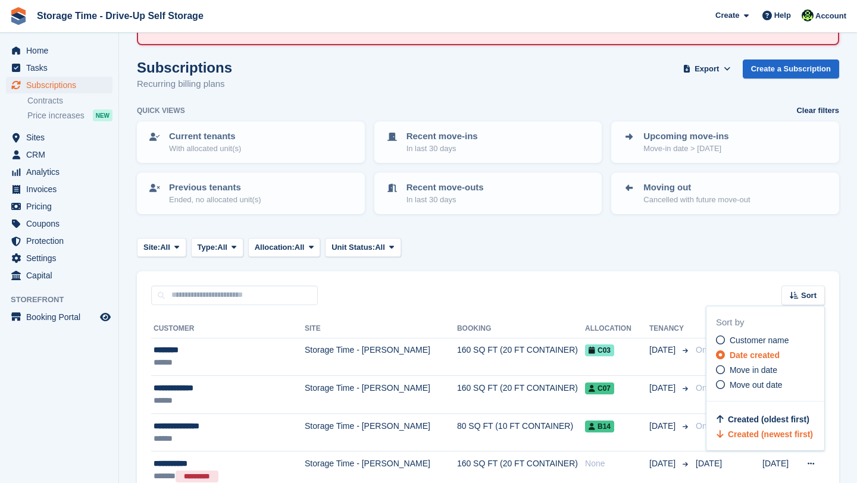
click at [637, 289] on div "Sort Sort by Customer name Date created Move in date Move out date Created (old…" at bounding box center [488, 288] width 702 height 34
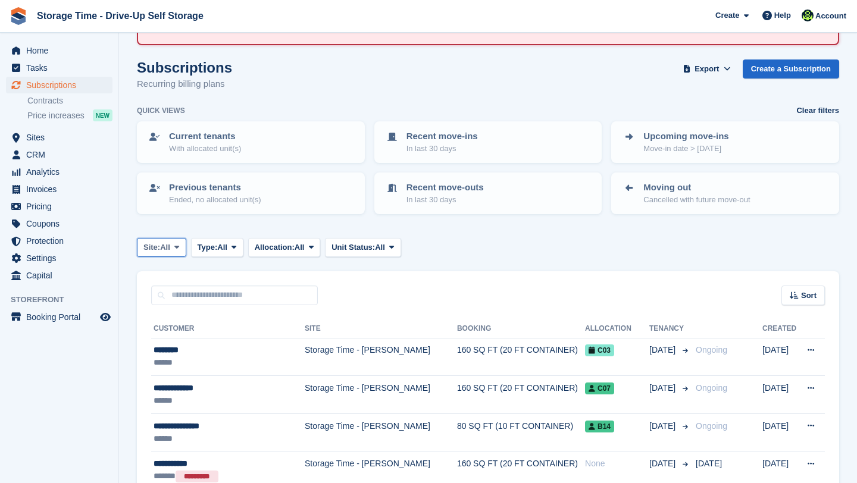
click at [177, 249] on span at bounding box center [177, 248] width 10 height 10
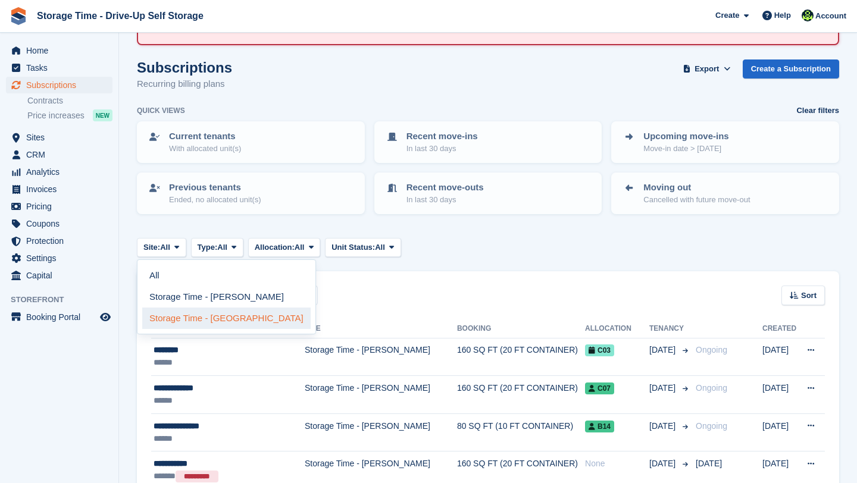
click at [231, 323] on link "Storage Time - [GEOGRAPHIC_DATA]" at bounding box center [226, 318] width 168 height 21
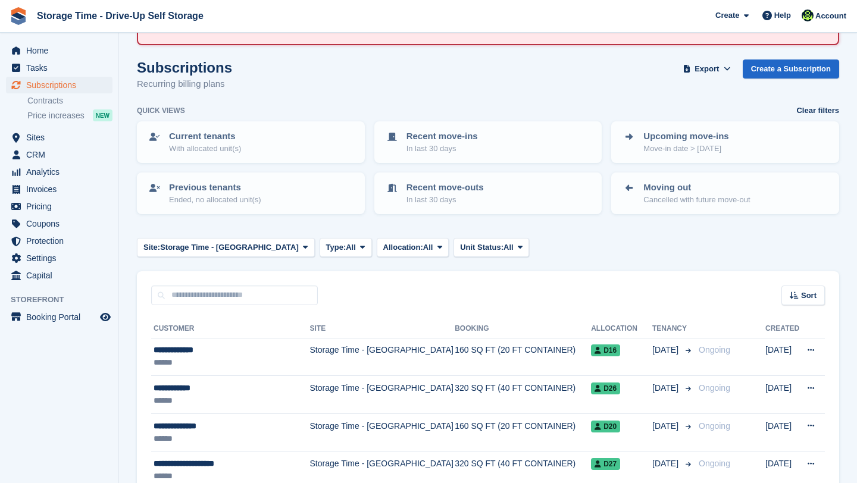
click at [733, 272] on div "Sort Sort by Customer name Date created Move in date Move out date Created (old…" at bounding box center [488, 288] width 702 height 34
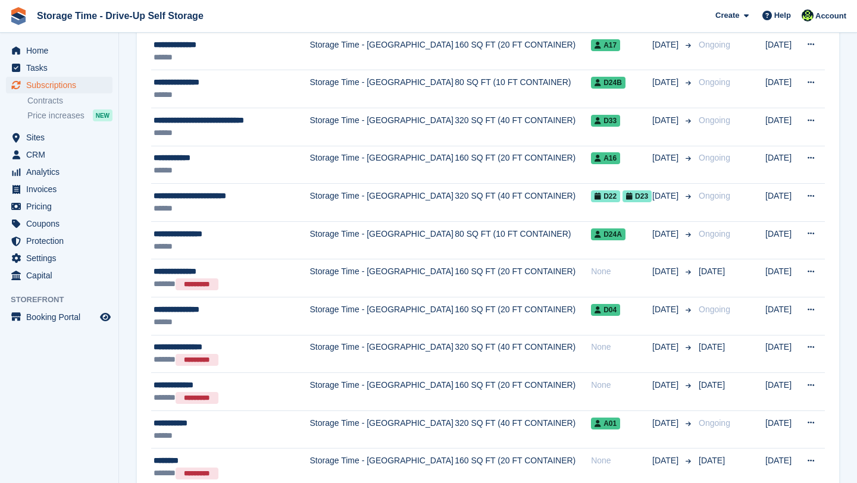
scroll to position [642, 0]
click at [86, 80] on span "Subscriptions" at bounding box center [61, 85] width 71 height 17
